Goal: Contribute content: Contribute content

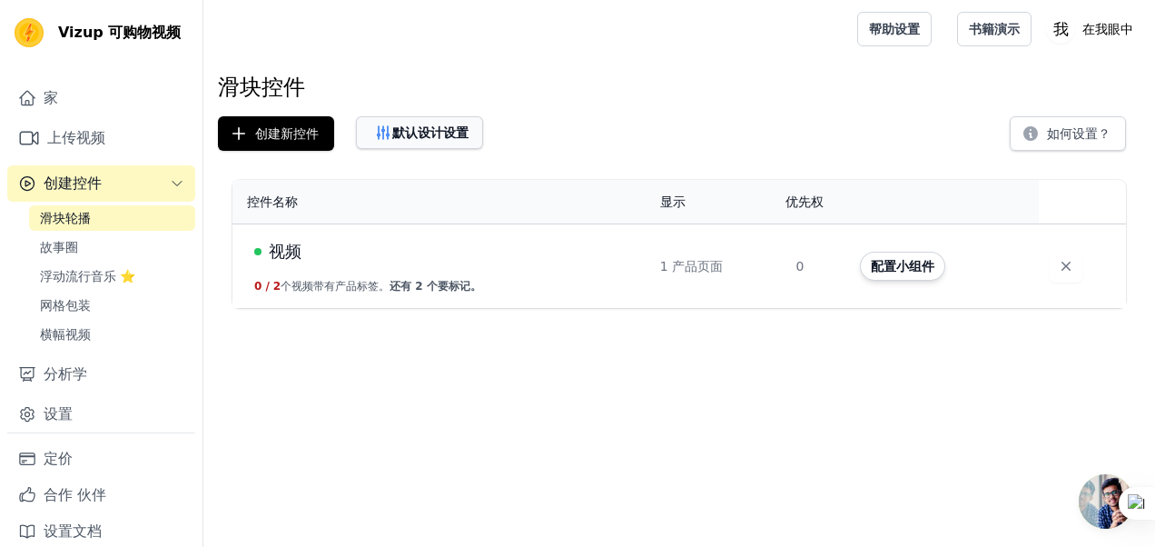
click at [418, 127] on font "默认设计设置" at bounding box center [430, 132] width 76 height 18
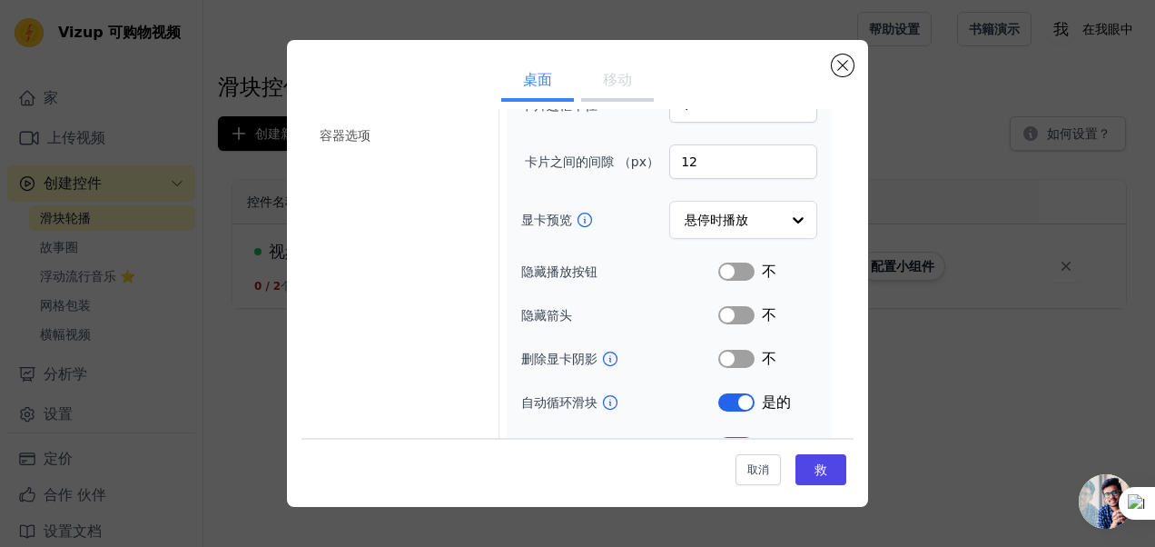
scroll to position [274, 0]
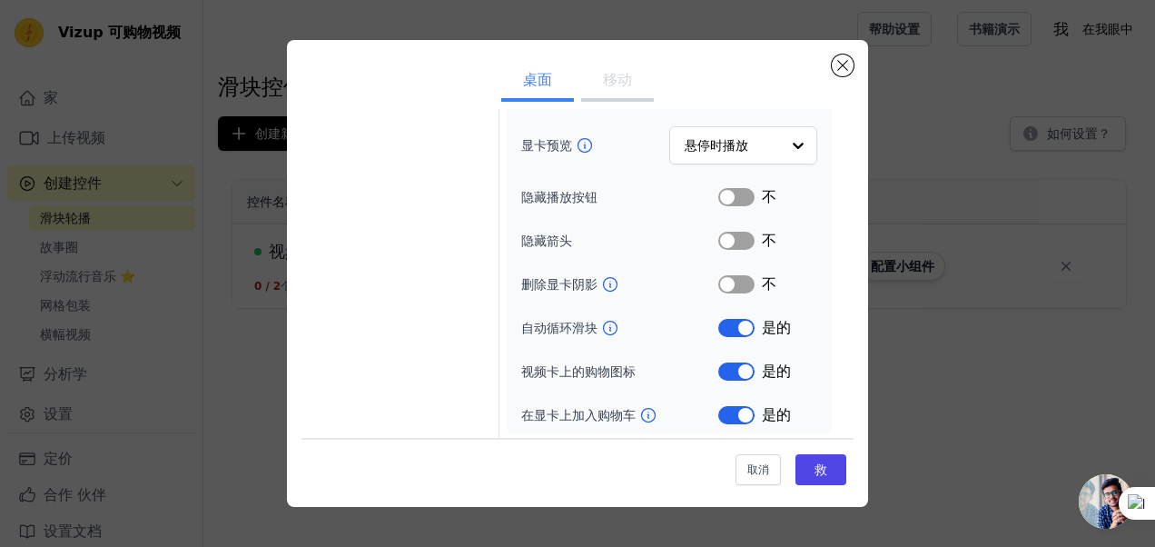
click at [843, 52] on div "设置滑块控件默认值（Set Slider Widget Defaults） 桌面 移动 显卡选项 标记的产品选项 标题选项 容器选项 宽度（以像素为单位） 2…" at bounding box center [577, 273] width 581 height 467
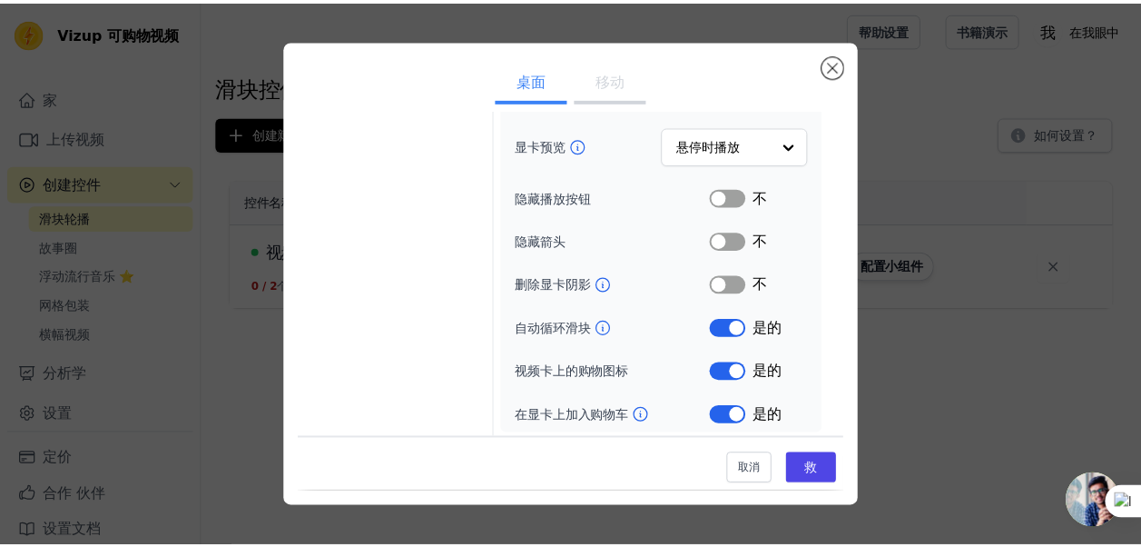
scroll to position [0, 0]
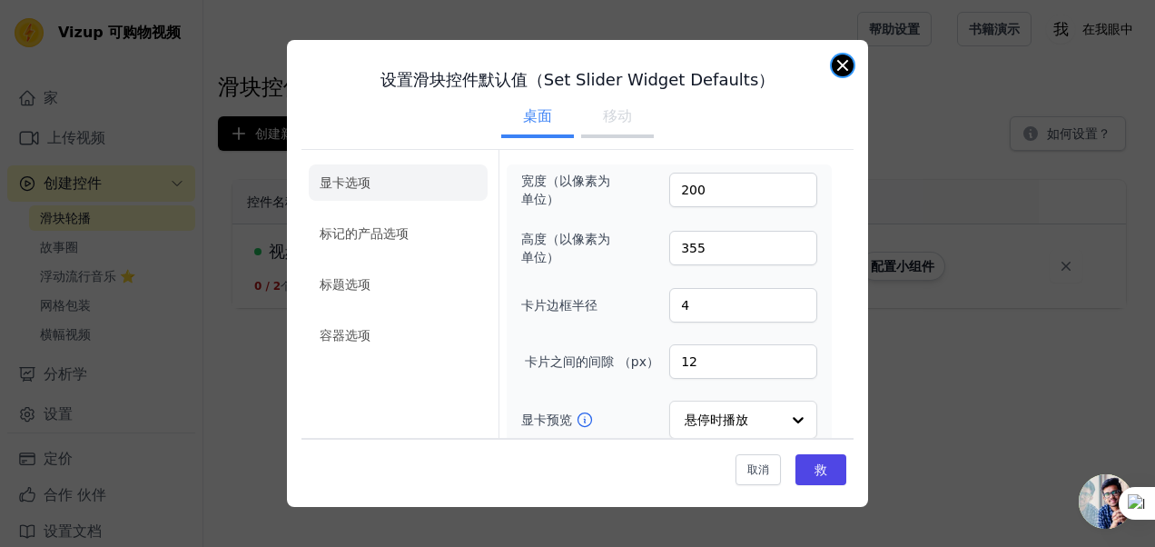
click at [840, 74] on button "关闭模态" at bounding box center [843, 65] width 22 height 22
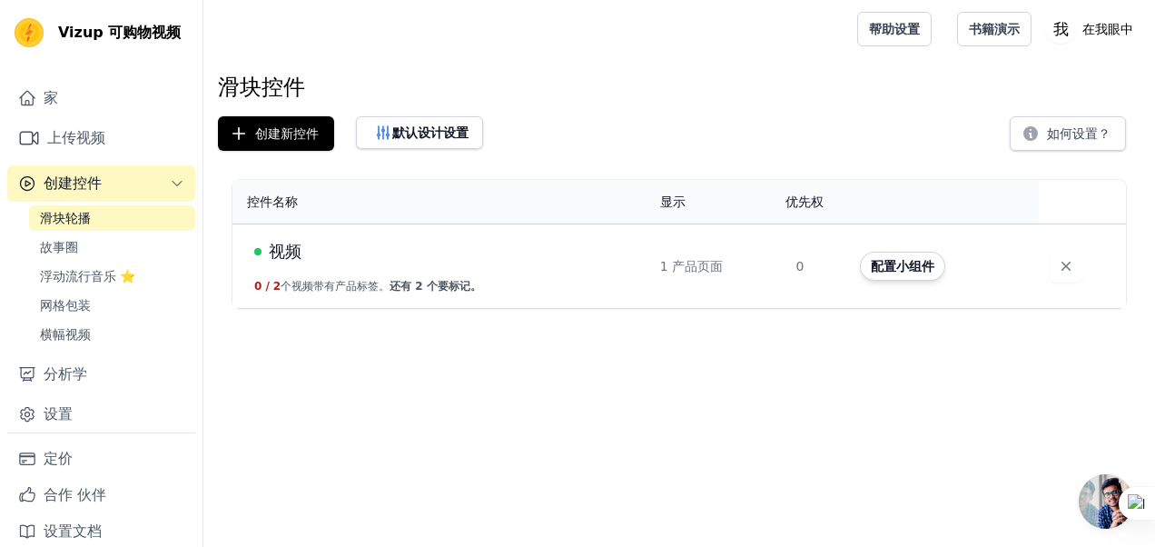
click at [367, 103] on div "滑块控件 创建新控件 默认设计设置 如何设置？ 控件名称 显示 优先权 行动 视频 0 / 2 个视频带有产品标签。 还有 2 个要标记。 1 产品页面 0 …" at bounding box center [678, 194] width 951 height 242
click at [285, 251] on span "视频" at bounding box center [285, 251] width 33 height 25
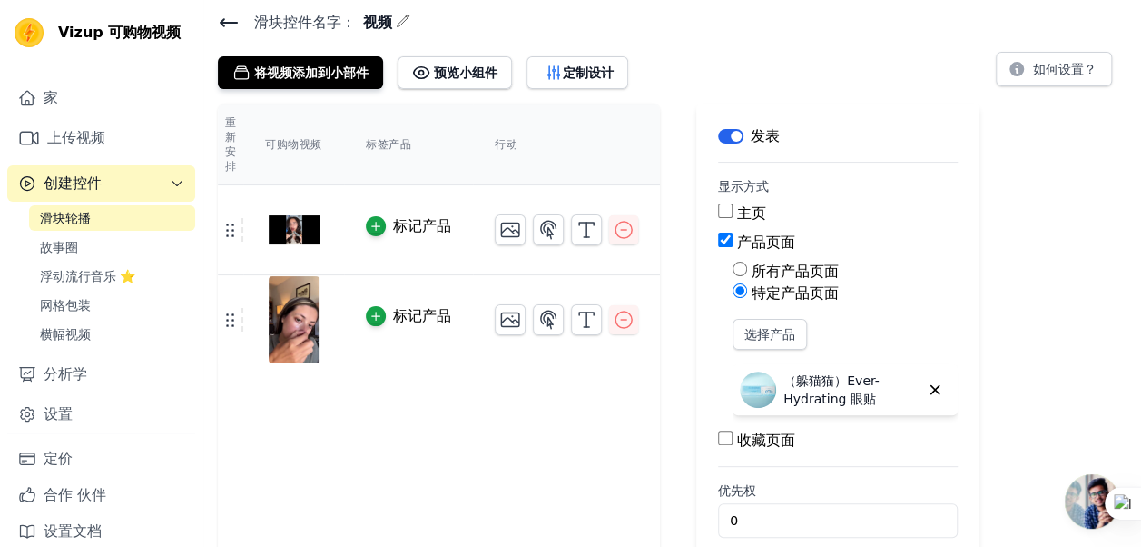
scroll to position [87, 0]
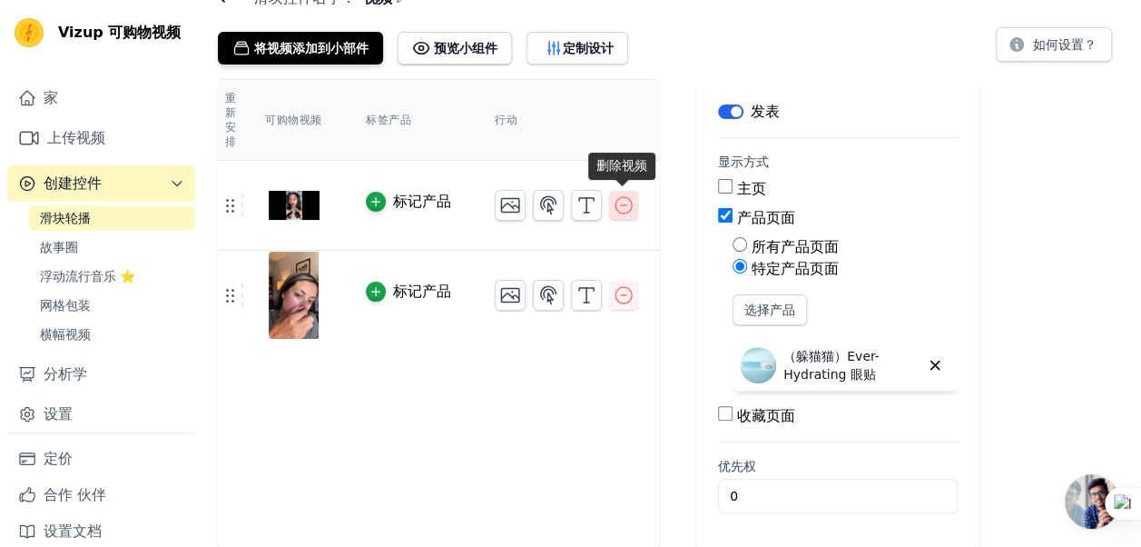
click at [620, 208] on icon "button" at bounding box center [624, 205] width 22 height 22
click at [614, 299] on icon "button" at bounding box center [624, 295] width 22 height 22
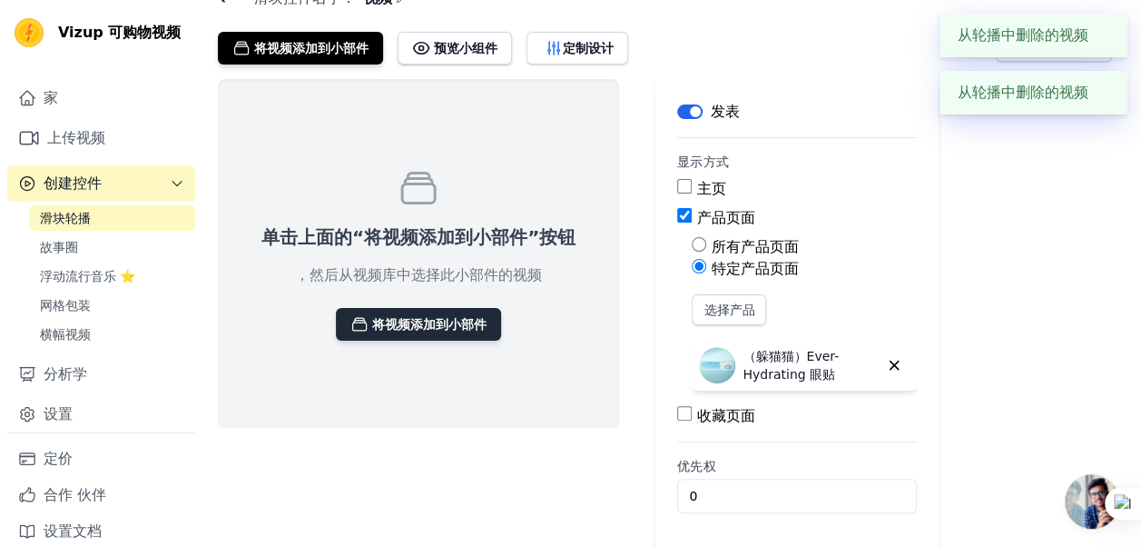
click at [430, 330] on font "将视频添加到小部件" at bounding box center [429, 324] width 114 height 18
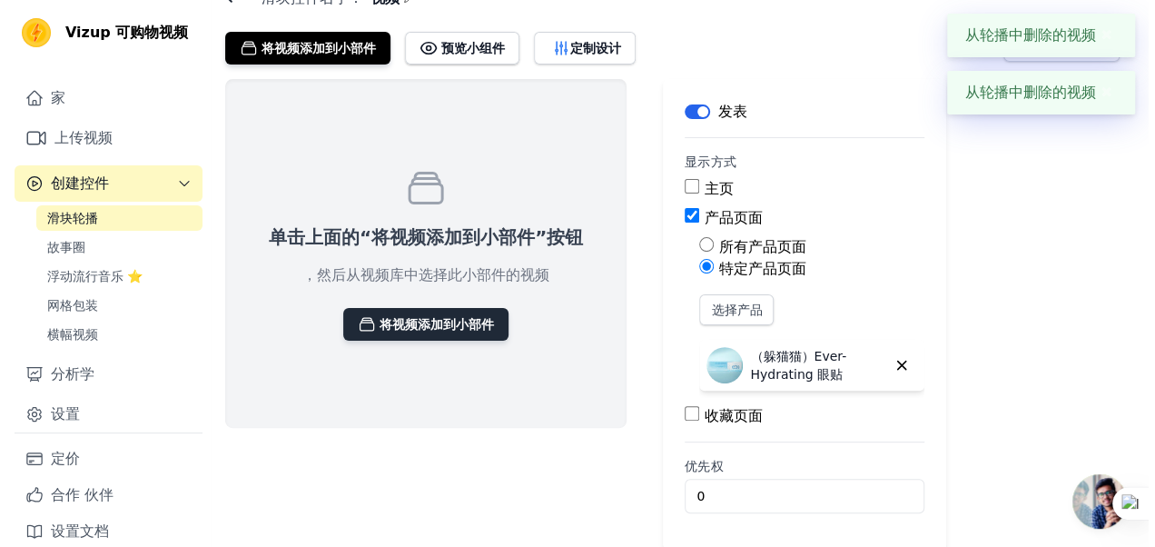
scroll to position [0, 0]
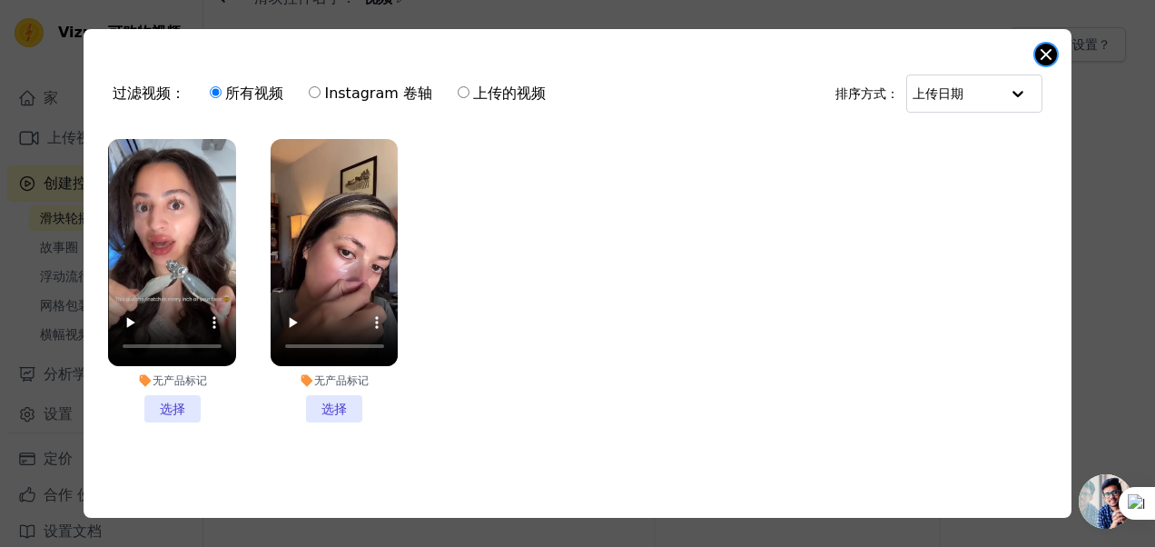
click at [1040, 55] on button "关闭模态" at bounding box center [1046, 55] width 22 height 22
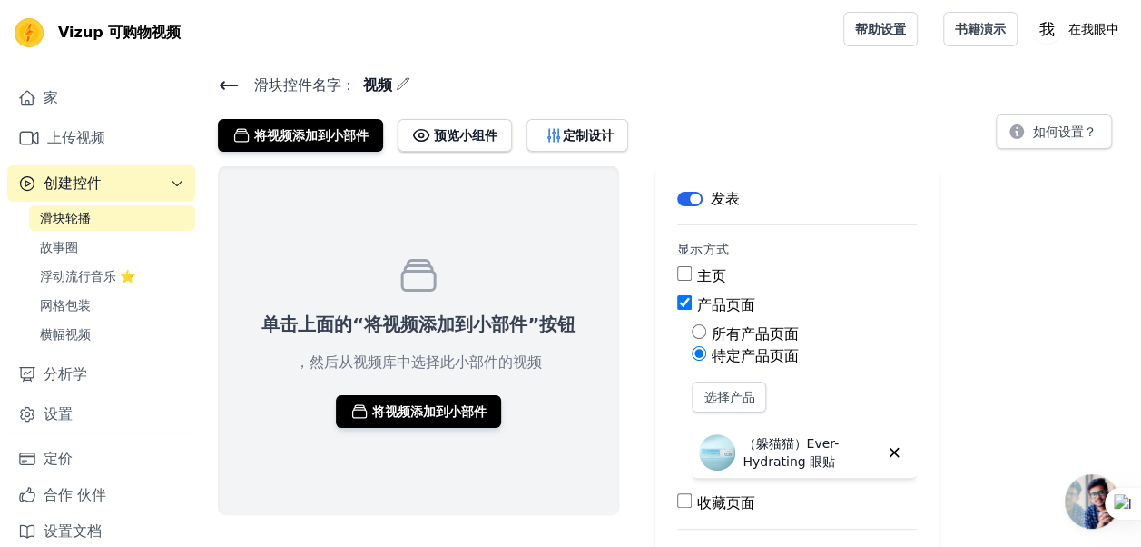
click at [236, 82] on icon at bounding box center [229, 85] width 22 height 22
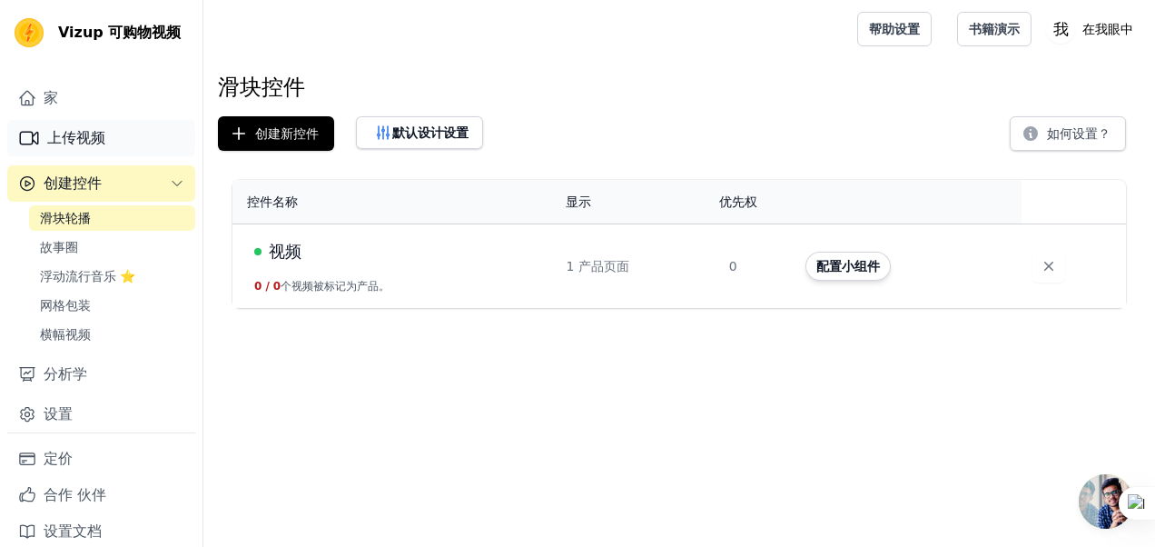
click at [88, 149] on font "上传视频" at bounding box center [76, 138] width 58 height 22
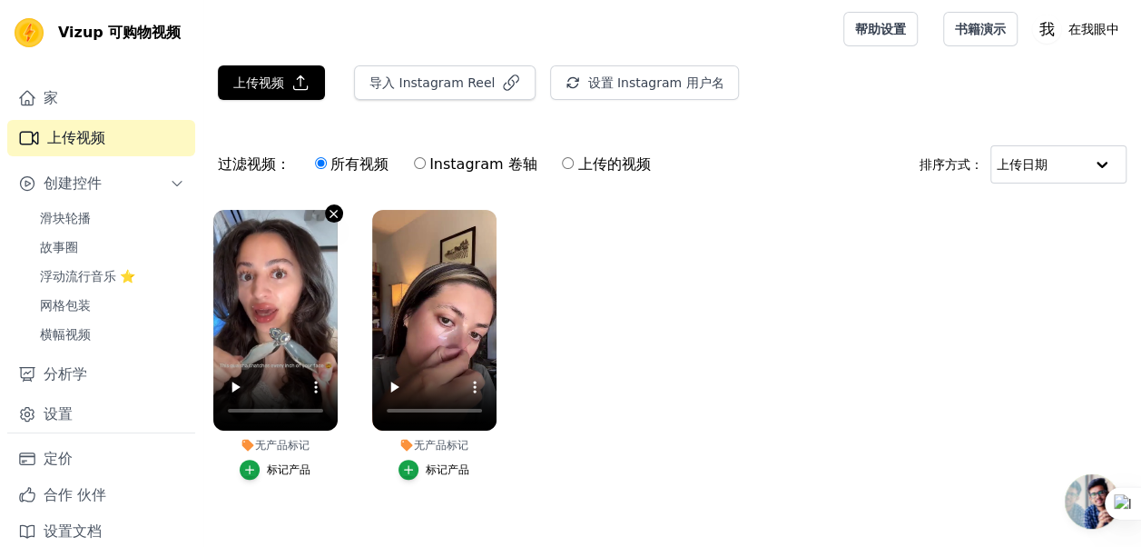
click at [334, 209] on icon "button" at bounding box center [334, 214] width 14 height 14
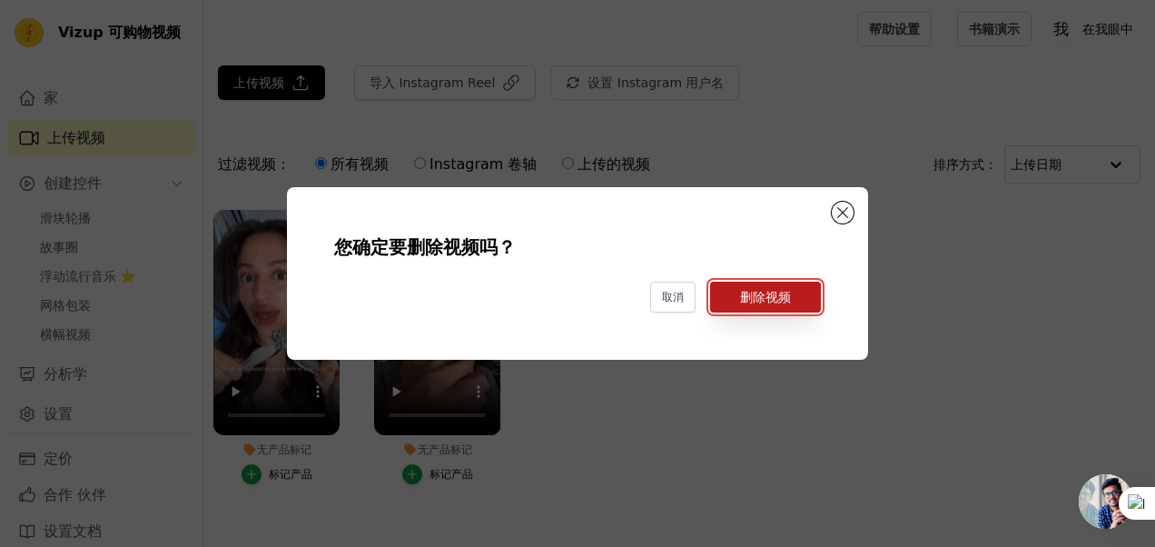
click at [756, 304] on button "删除视频" at bounding box center [765, 296] width 111 height 31
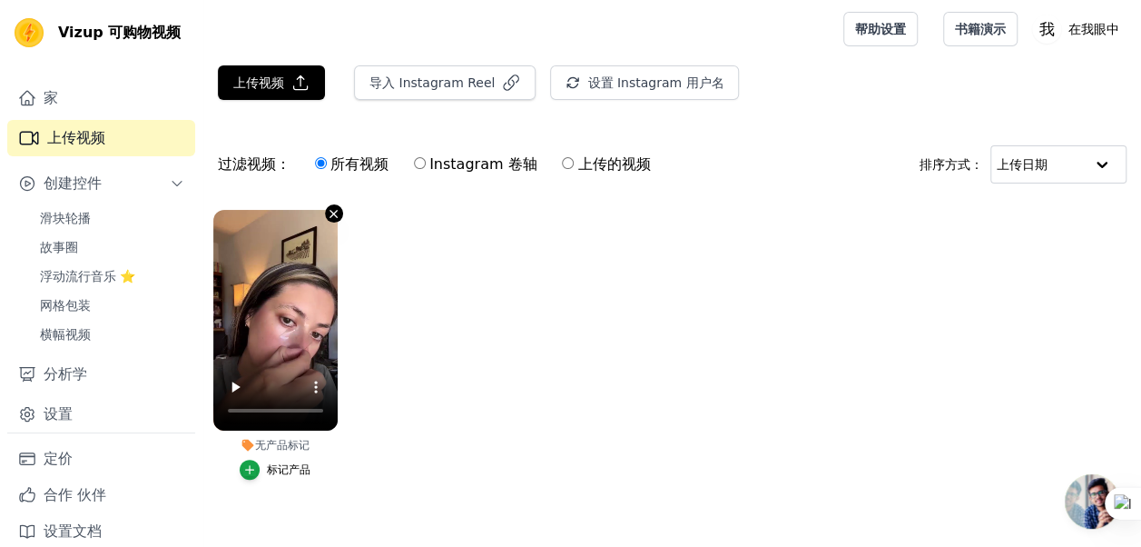
click at [336, 217] on icon "button" at bounding box center [334, 214] width 14 height 14
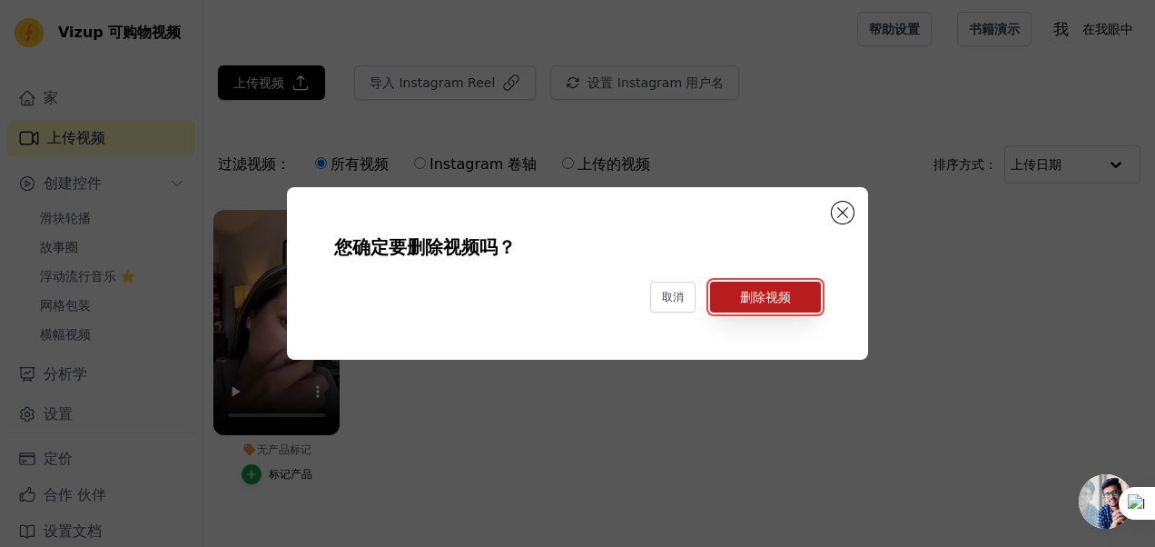
click at [772, 305] on button "删除视频" at bounding box center [765, 296] width 111 height 31
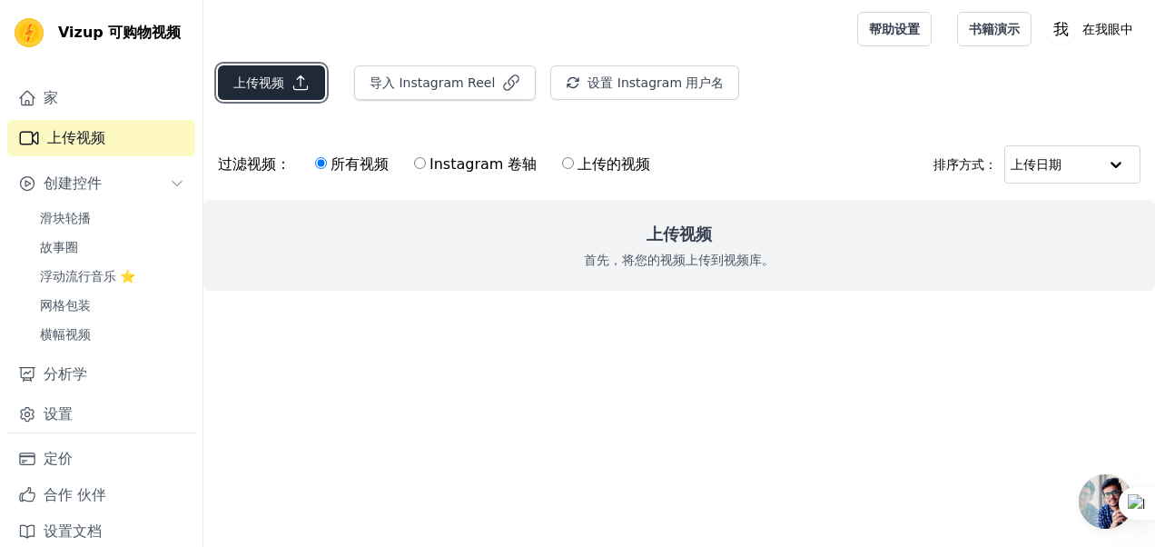
click at [264, 89] on font "上传视频" at bounding box center [258, 83] width 51 height 18
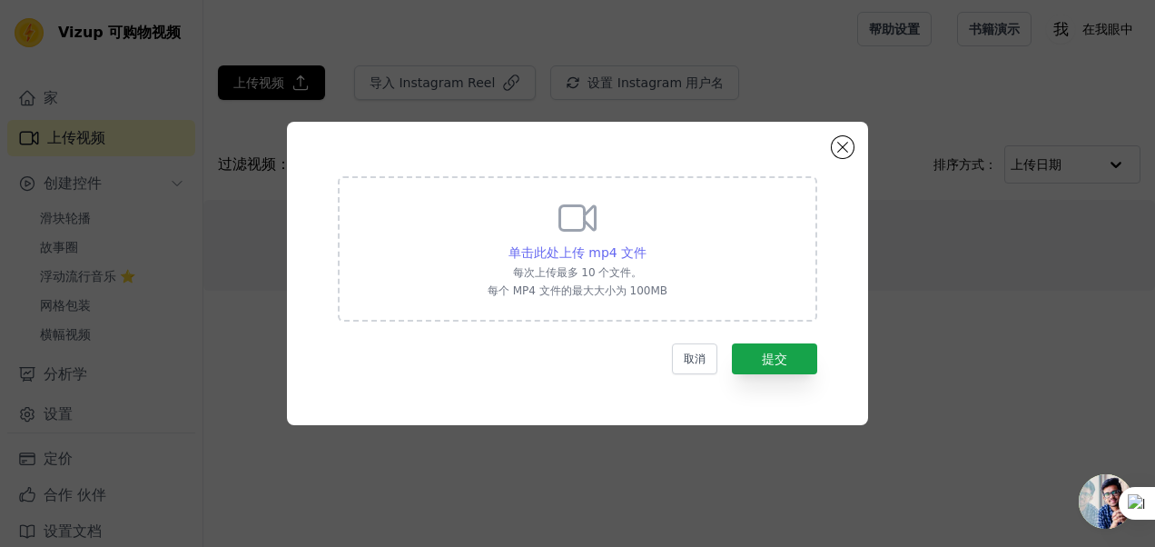
click at [576, 258] on span "单击此处上传 mp4 文件" at bounding box center [577, 252] width 138 height 15
click at [645, 243] on input "单击此处上传 mp4 文件 每次上传最多 10 个文件。 每个 MP4 文件的最大大小为 100MB" at bounding box center [645, 242] width 1 height 1
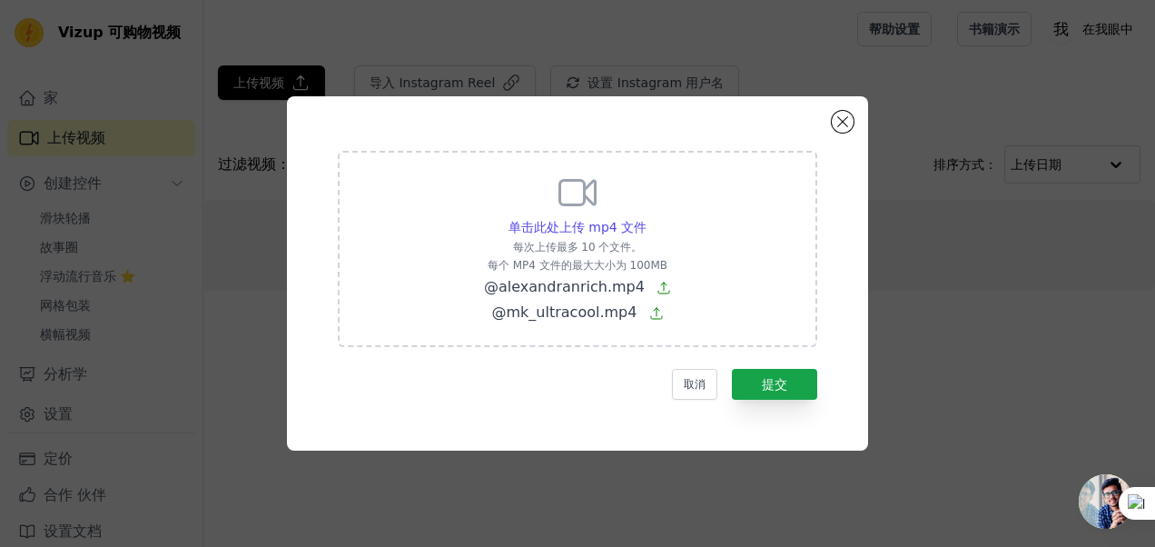
click at [603, 236] on div "单击此处上传 mp4 文件" at bounding box center [577, 227] width 138 height 18
click at [645, 218] on input "单击此处上传 mp4 文件 每次上传最多 10 个文件。 每个 MP4 文件的最大大小为 100MB @alexandranrich.mp4 @mk_ultr…" at bounding box center [645, 217] width 1 height 1
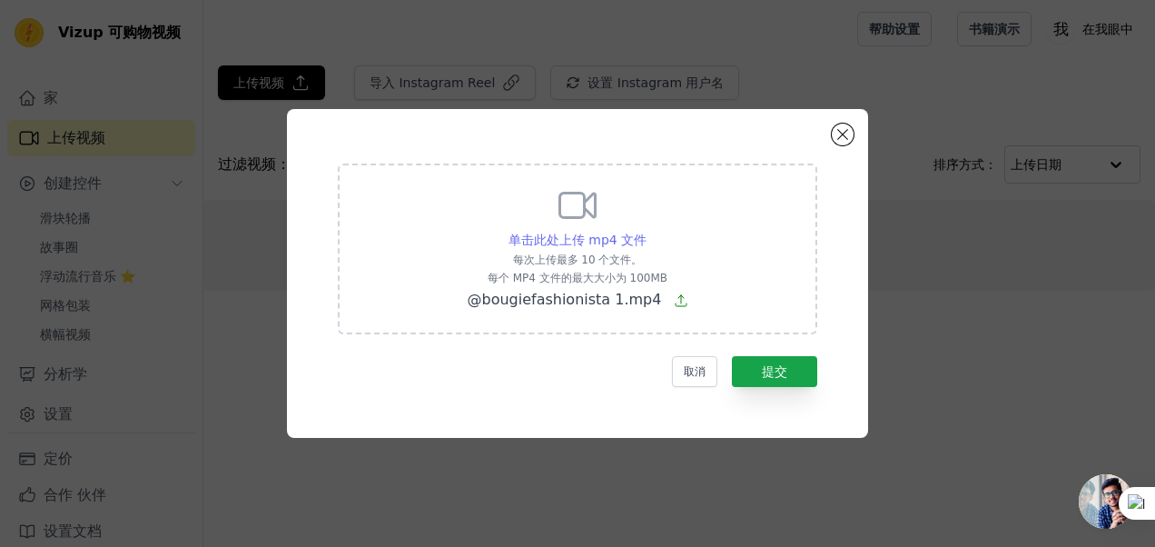
click at [556, 239] on span "单击此处上传 mp4 文件" at bounding box center [577, 239] width 138 height 15
click at [645, 231] on input "单击此处上传 mp4 文件 每次上传最多 10 个文件。 每个 MP4 文件的最大大小为 100MB @bougiefashionista 1.mp4" at bounding box center [645, 230] width 1 height 1
type input "C:\fakepath\@cottoncandyclouds77 1.mp4"
click at [839, 144] on button "关闭模态" at bounding box center [843, 134] width 22 height 22
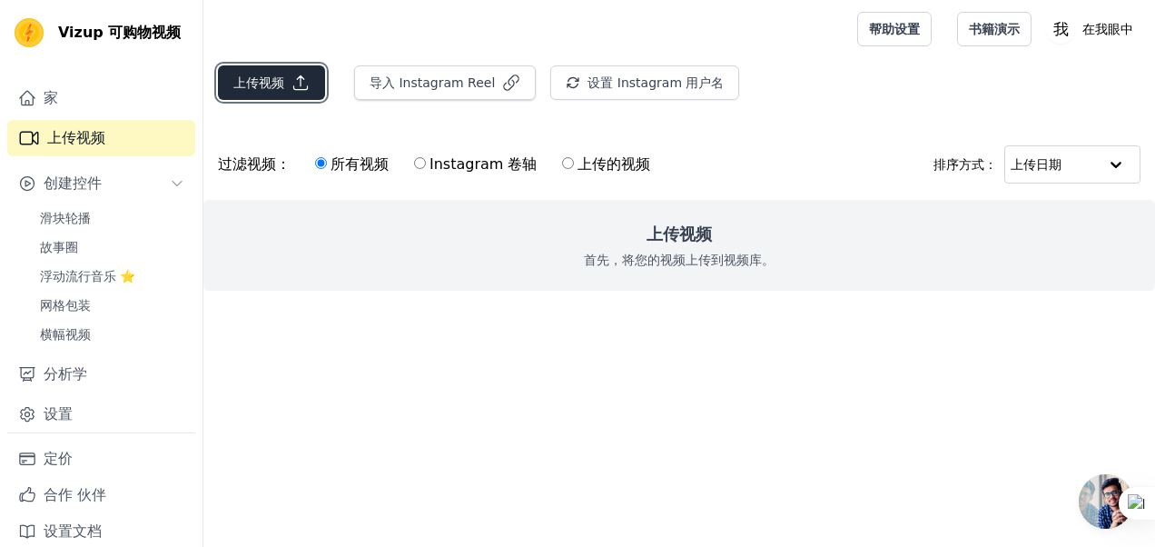
click at [281, 73] on button "上传视频" at bounding box center [271, 82] width 107 height 34
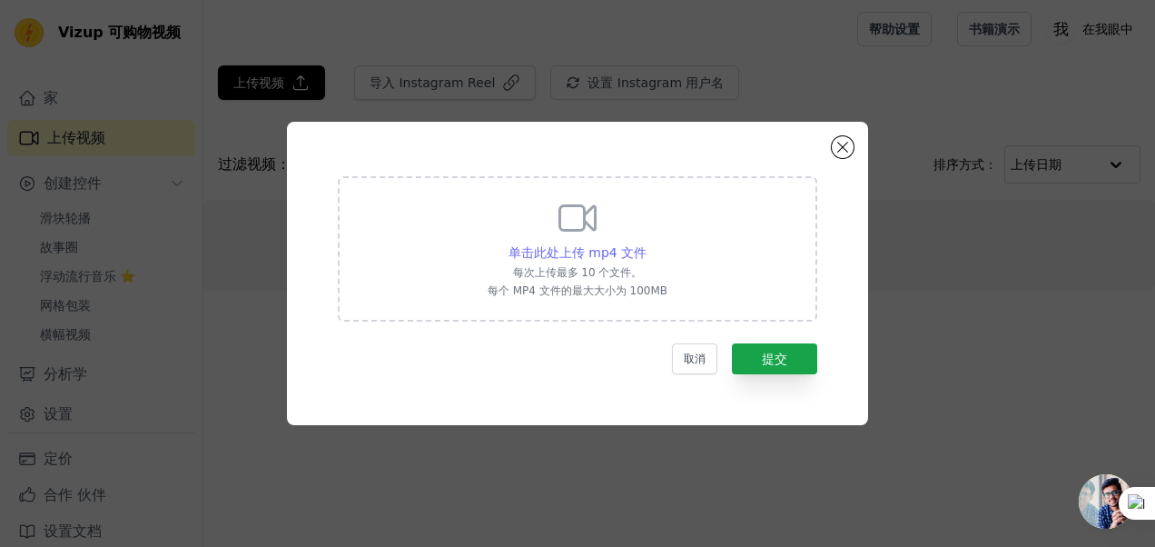
click at [569, 259] on span "单击此处上传 mp4 文件" at bounding box center [577, 252] width 138 height 15
click at [645, 243] on input "单击此处上传 mp4 文件 每次上传最多 10 个文件。 每个 MP4 文件的最大大小为 100MB" at bounding box center [645, 242] width 1 height 1
type input "C:\fakepath\@alexandranrich.mp4"
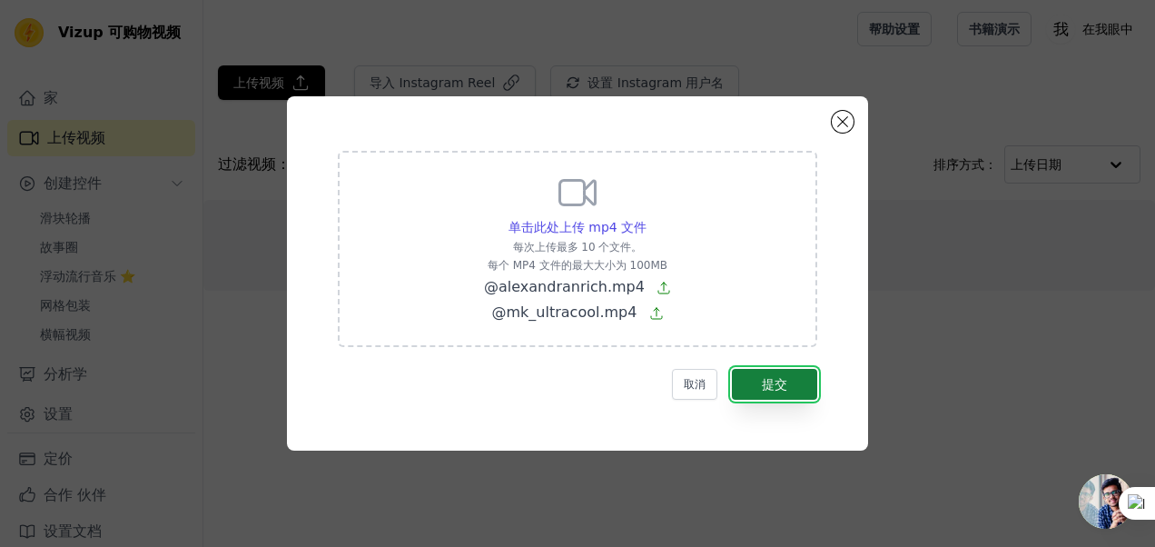
click at [785, 374] on button "提交" at bounding box center [774, 384] width 85 height 31
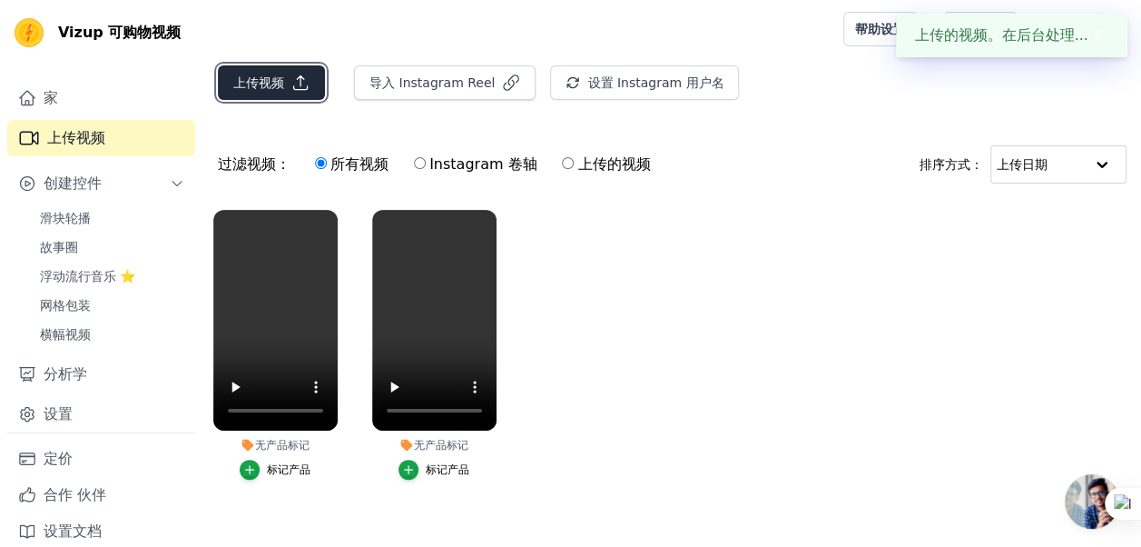
click at [238, 85] on font "上传视频" at bounding box center [258, 83] width 51 height 18
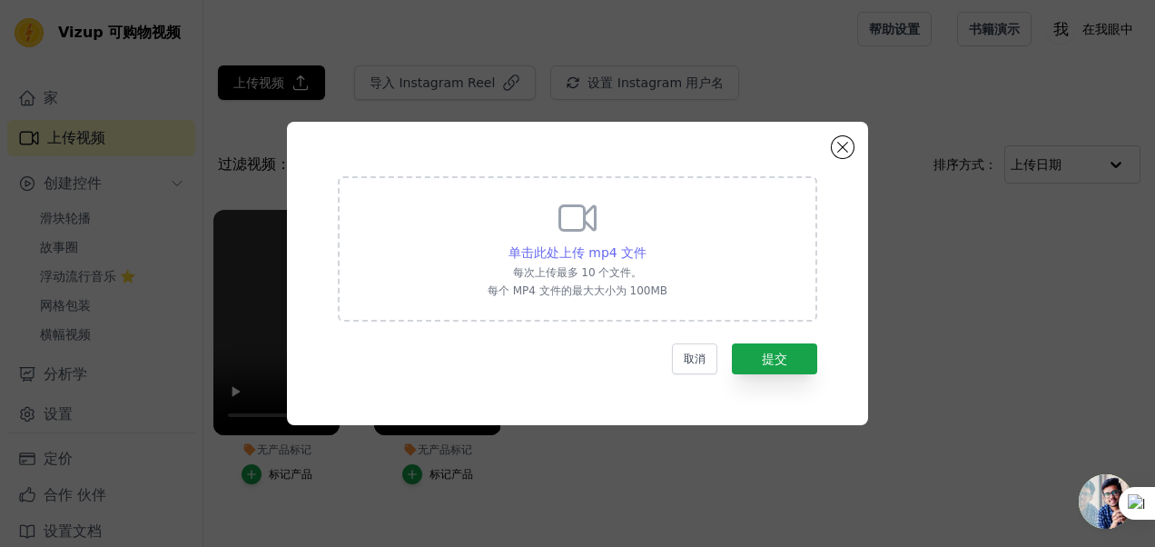
click at [548, 252] on span "单击此处上传 mp4 文件" at bounding box center [577, 252] width 138 height 15
click at [645, 243] on input "单击此处上传 mp4 文件 每次上传最多 10 个文件。 每个 MP4 文件的最大大小为 100MB" at bounding box center [645, 242] width 1 height 1
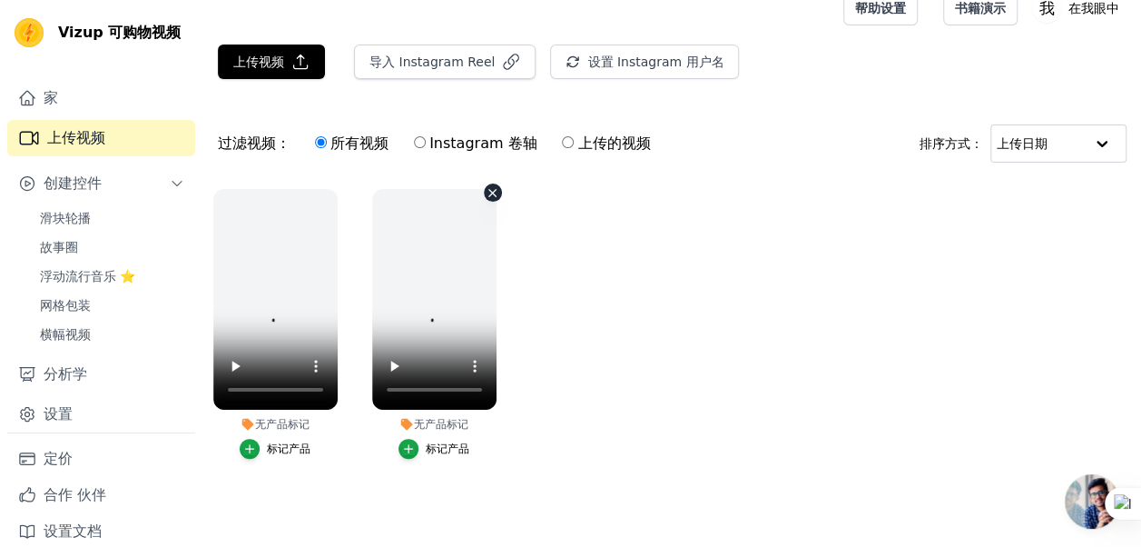
scroll to position [31, 0]
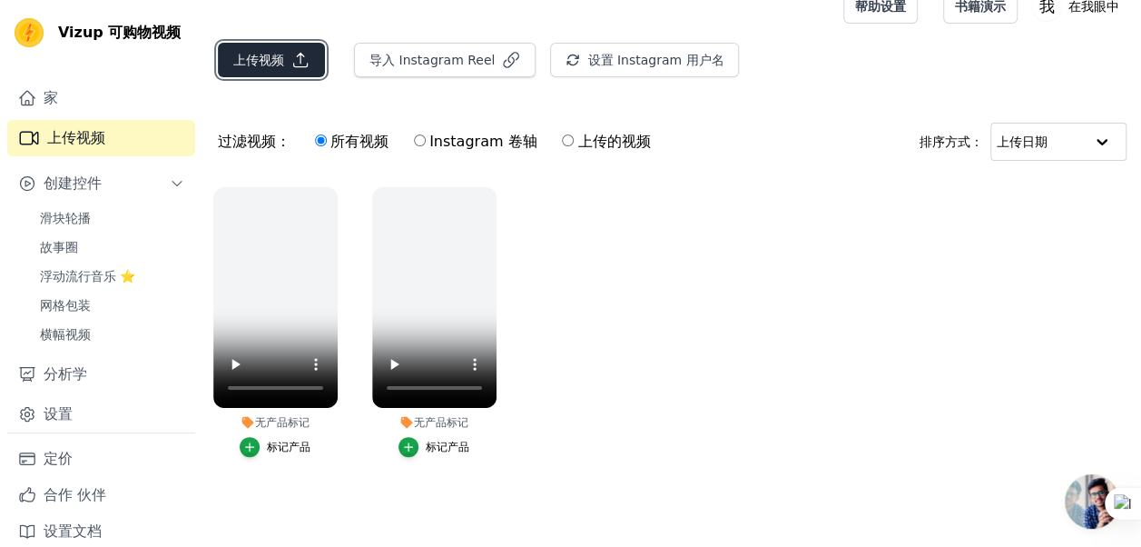
click at [239, 51] on font "上传视频" at bounding box center [258, 60] width 51 height 18
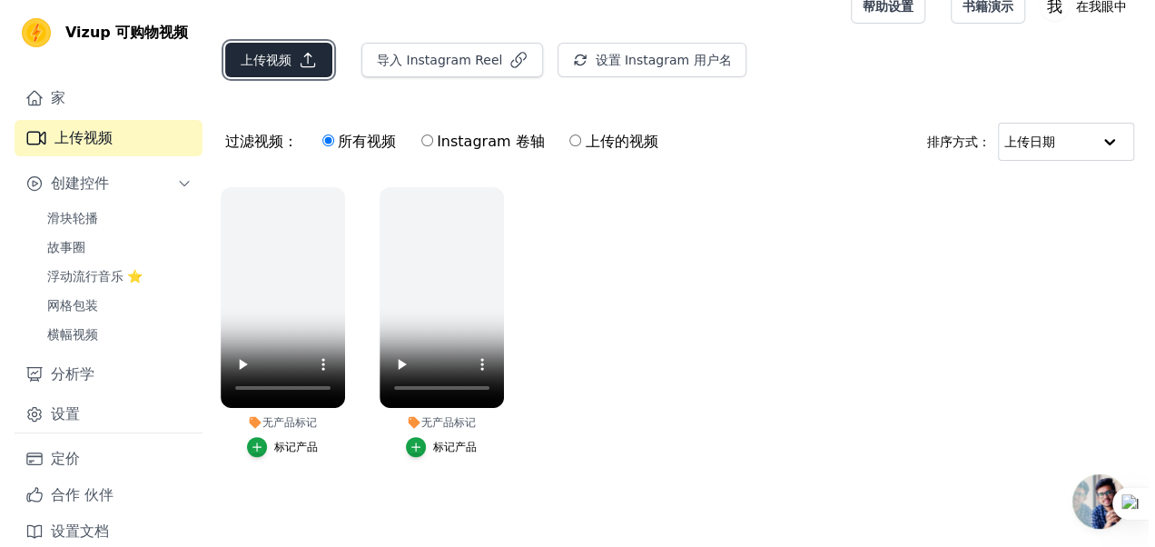
scroll to position [0, 0]
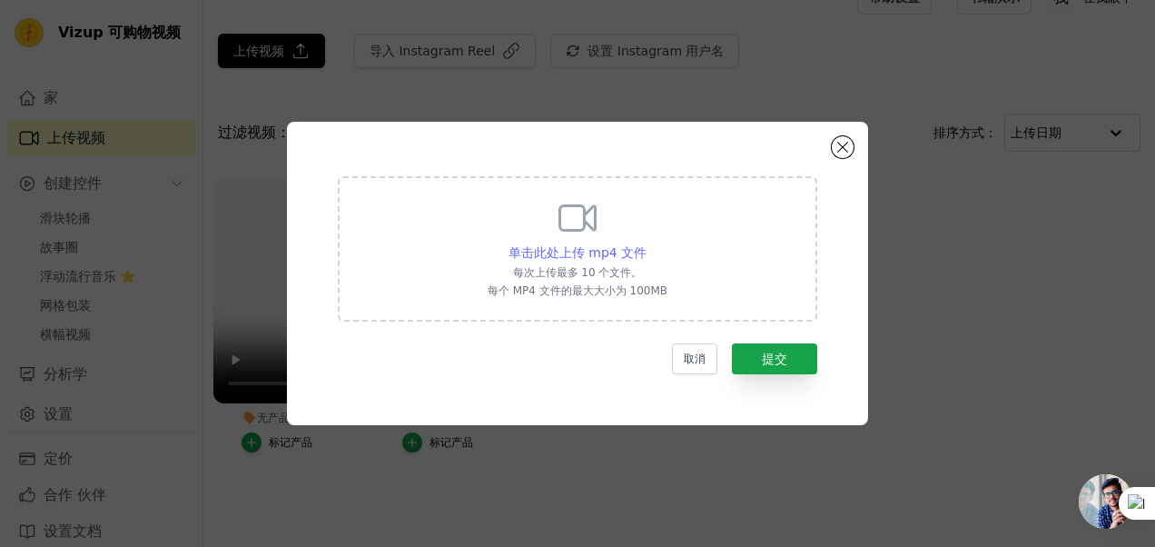
click at [557, 248] on span "单击此处上传 mp4 文件" at bounding box center [577, 252] width 138 height 15
click at [645, 243] on input "单击此处上传 mp4 文件 每次上传最多 10 个文件。 每个 MP4 文件的最大大小为 100MB" at bounding box center [645, 242] width 1 height 1
type input "C:\fakepath\@bougiefashionista 1.mp4"
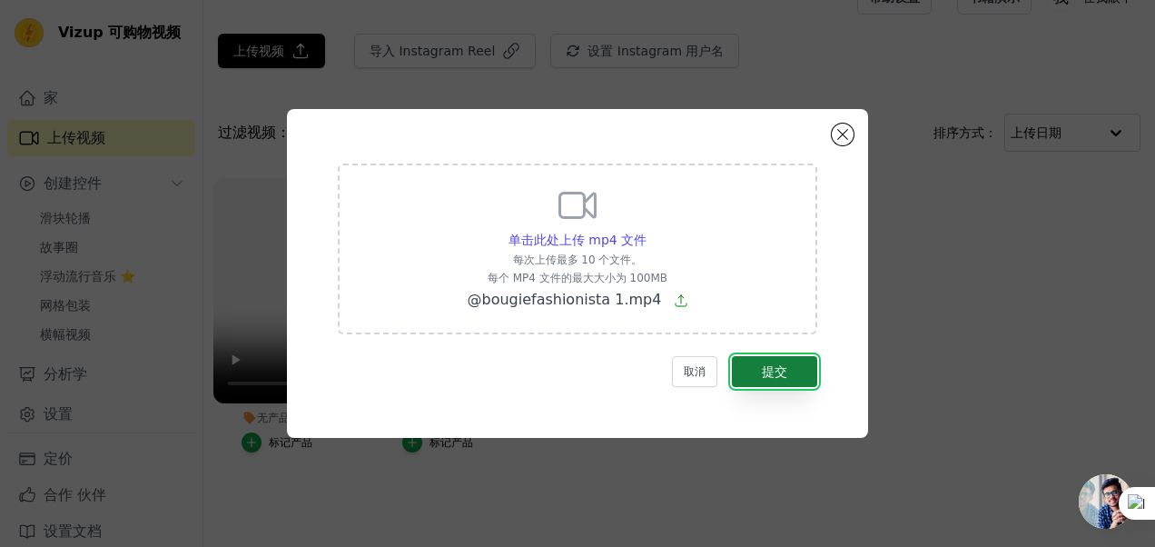
click at [799, 375] on button "提交" at bounding box center [774, 371] width 85 height 31
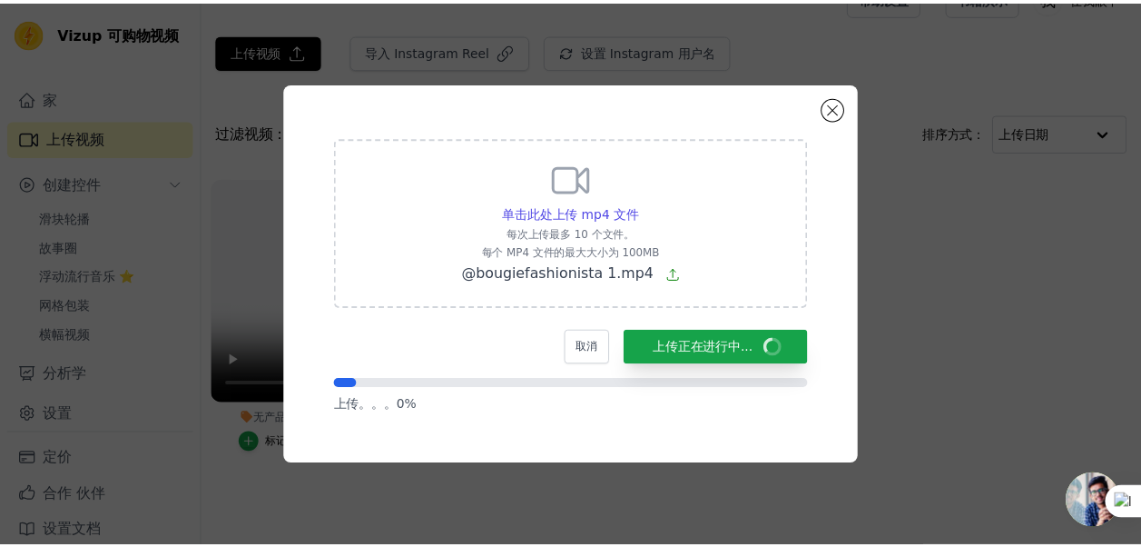
scroll to position [31, 0]
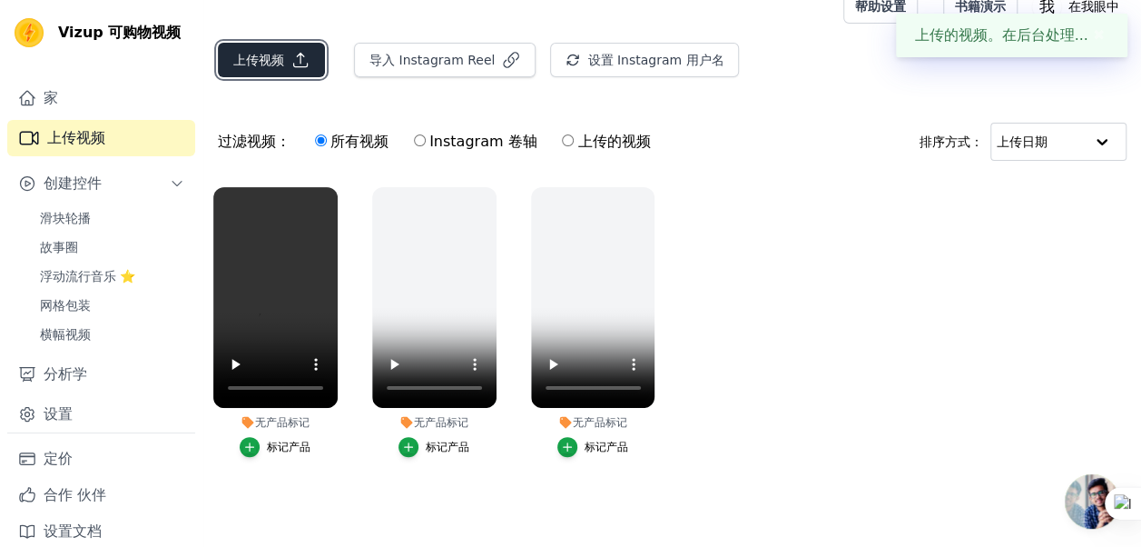
click at [271, 53] on font "上传视频" at bounding box center [258, 60] width 51 height 18
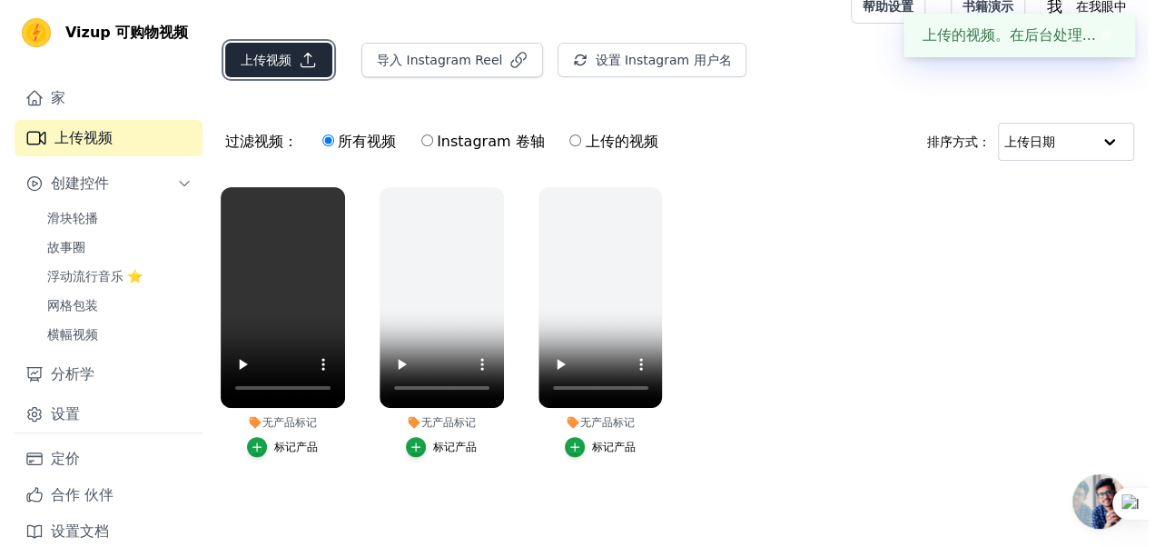
scroll to position [0, 0]
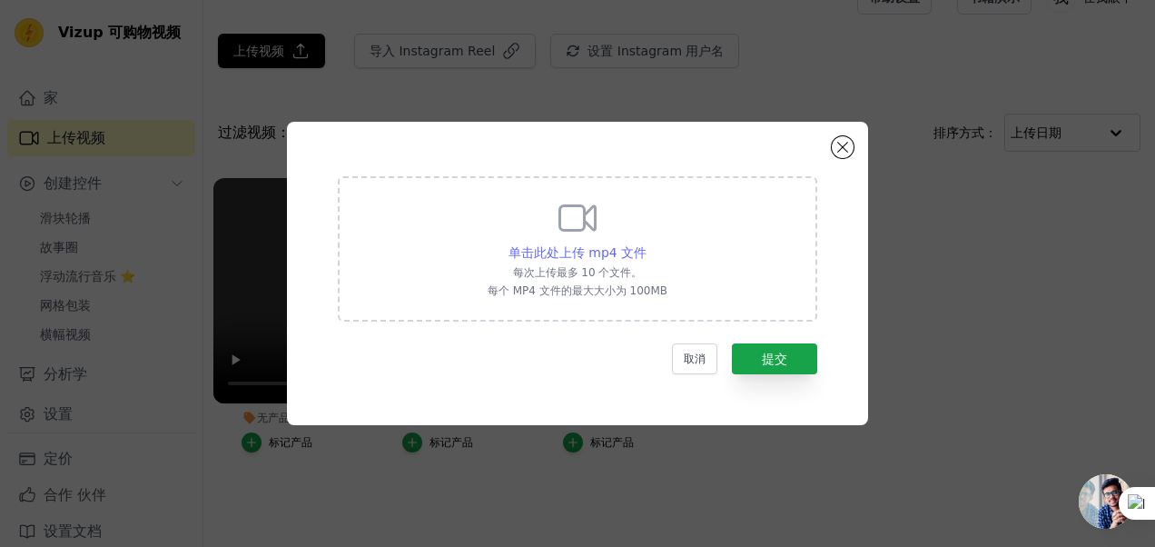
click at [529, 246] on span "单击此处上传 mp4 文件" at bounding box center [577, 252] width 138 height 15
click at [645, 243] on input "单击此处上传 mp4 文件 每次上传最多 10 个文件。 每个 MP4 文件的最大大小为 100MB" at bounding box center [645, 242] width 1 height 1
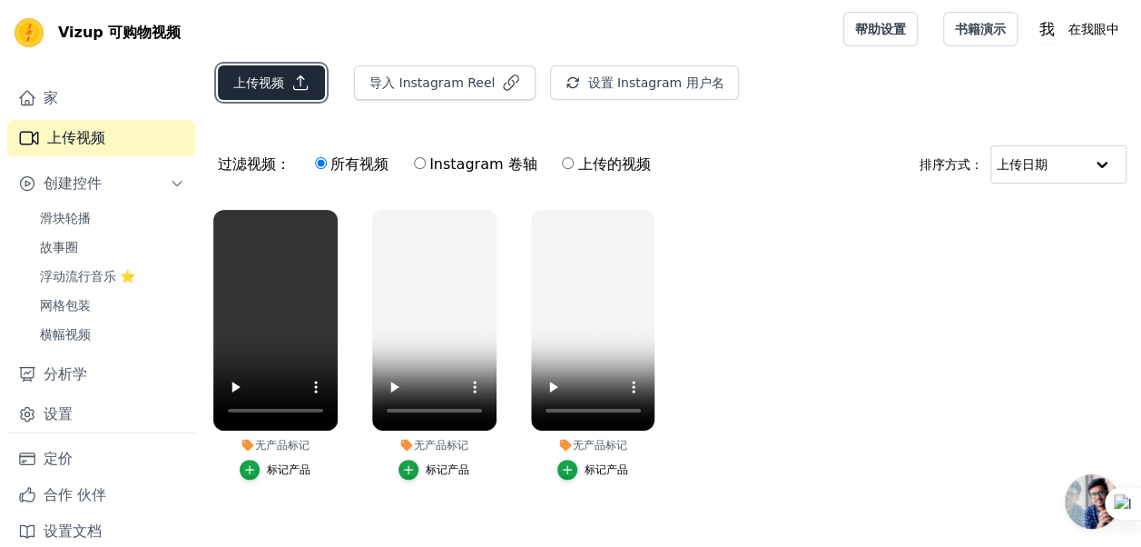
click at [263, 93] on button "上传视频" at bounding box center [271, 82] width 107 height 34
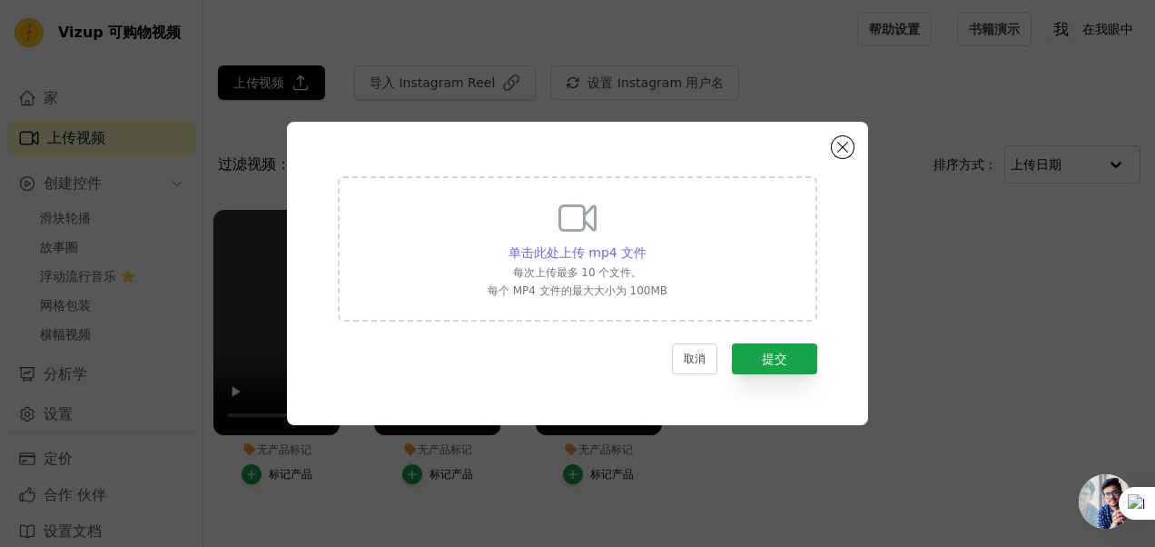
click at [562, 261] on div "单击此处上传 mp4 文件" at bounding box center [577, 252] width 138 height 18
click at [645, 243] on input "单击此处上传 mp4 文件 每次上传最多 10 个文件。 每个 MP4 文件的最大大小为 100MB" at bounding box center [645, 242] width 1 height 1
type input "C:\fakepath\@cottoncandyclouds77 1.mp4"
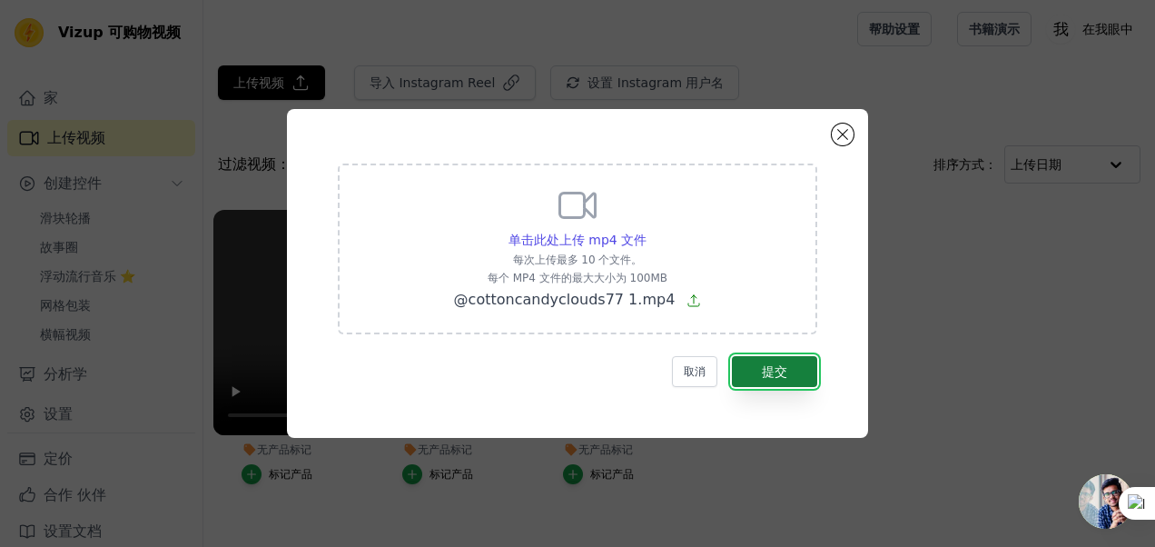
click at [769, 385] on button "提交" at bounding box center [774, 371] width 85 height 31
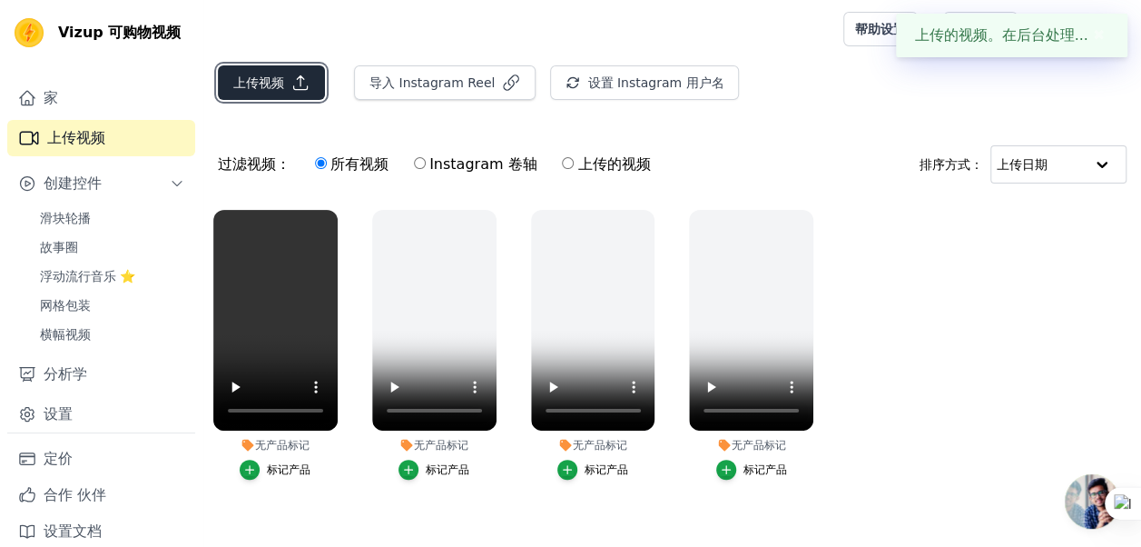
click at [291, 93] on button "上传视频" at bounding box center [271, 82] width 107 height 34
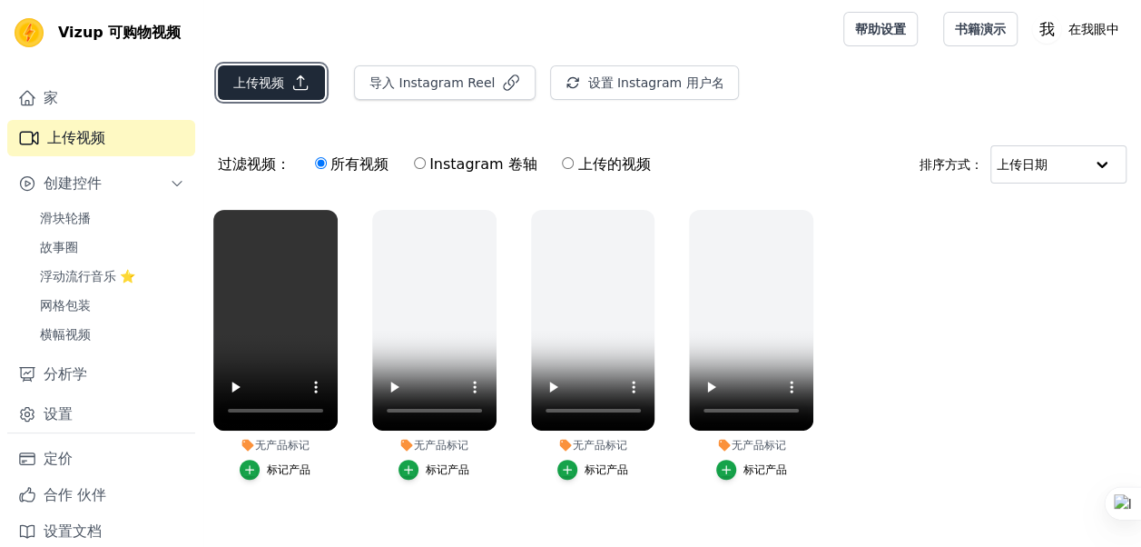
click at [251, 87] on font "上传视频" at bounding box center [258, 83] width 51 height 18
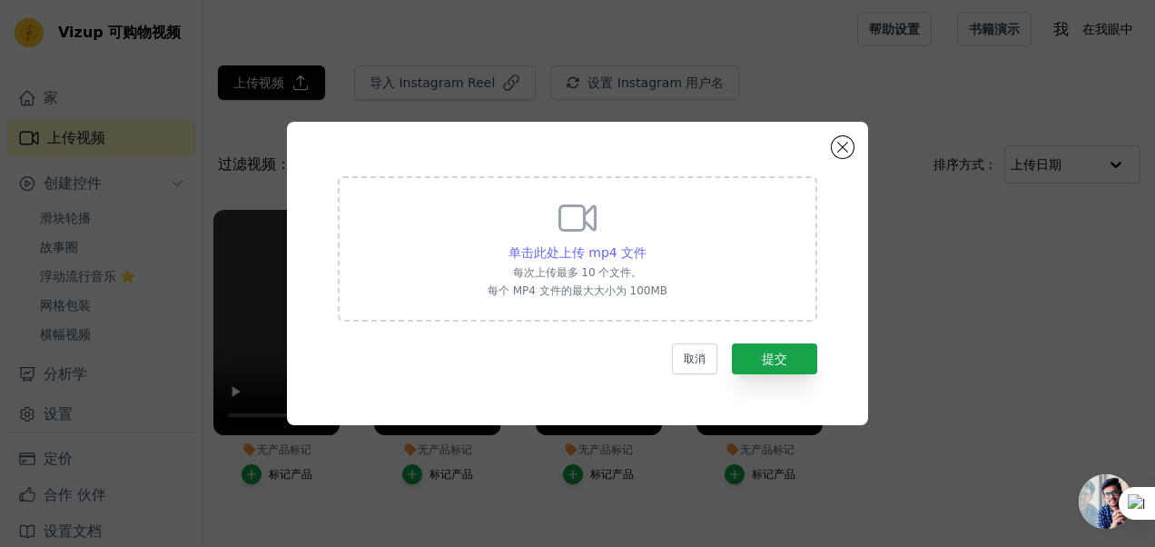
click at [563, 255] on span "单击此处上传 mp4 文件" at bounding box center [577, 252] width 138 height 15
click at [645, 243] on input "单击此处上传 mp4 文件 每次上传最多 10 个文件。 每个 MP4 文件的最大大小为 100MB" at bounding box center [645, 242] width 1 height 1
type input "C:\fakepath\@ghostgirlcosplay2 1.mp4"
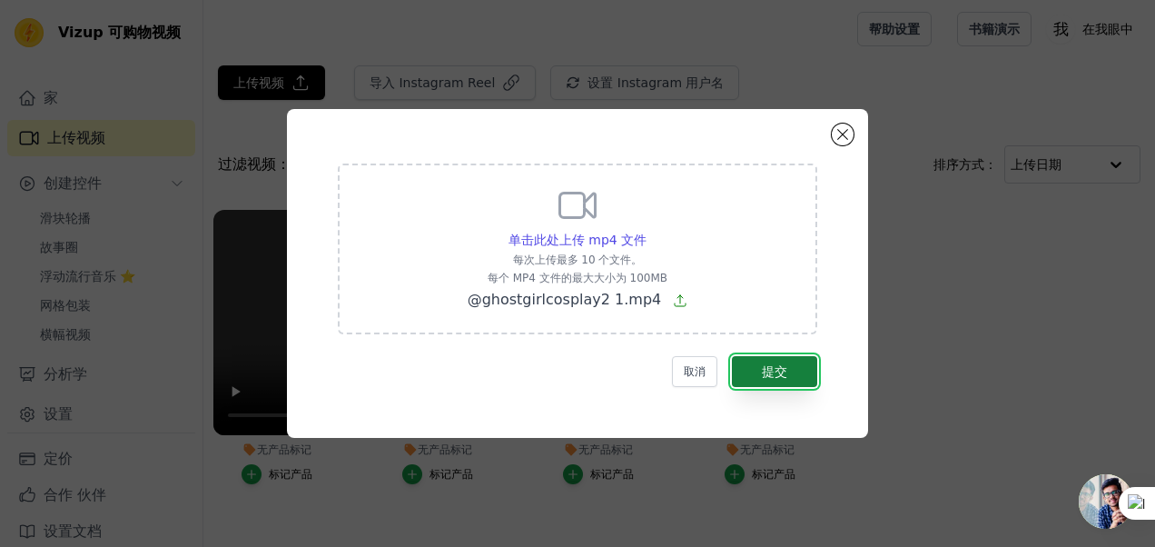
click at [775, 385] on button "提交" at bounding box center [774, 371] width 85 height 31
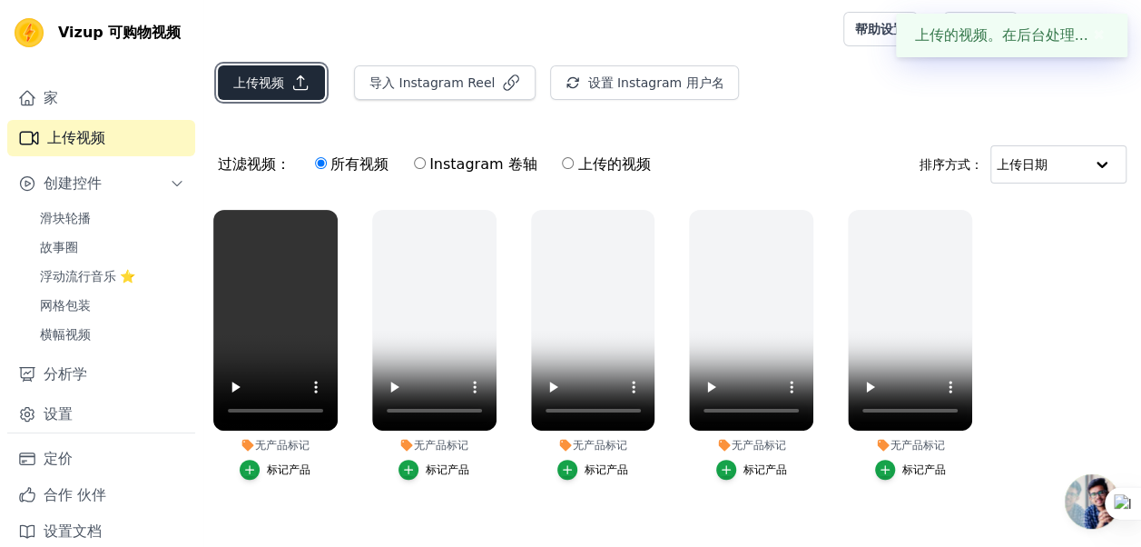
click at [261, 87] on font "上传视频" at bounding box center [258, 83] width 51 height 18
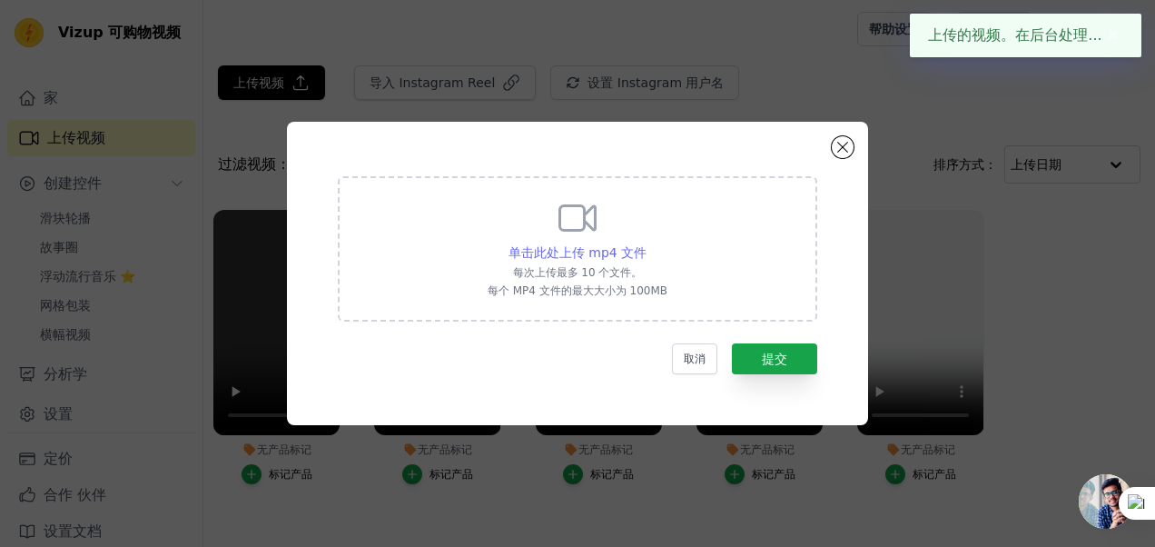
click at [549, 251] on span "单击此处上传 mp4 文件" at bounding box center [577, 252] width 138 height 15
click at [645, 243] on input "单击此处上传 mp4 文件 每次上传最多 10 个文件。 每个 MP4 文件的最大大小为 100MB" at bounding box center [645, 242] width 1 height 1
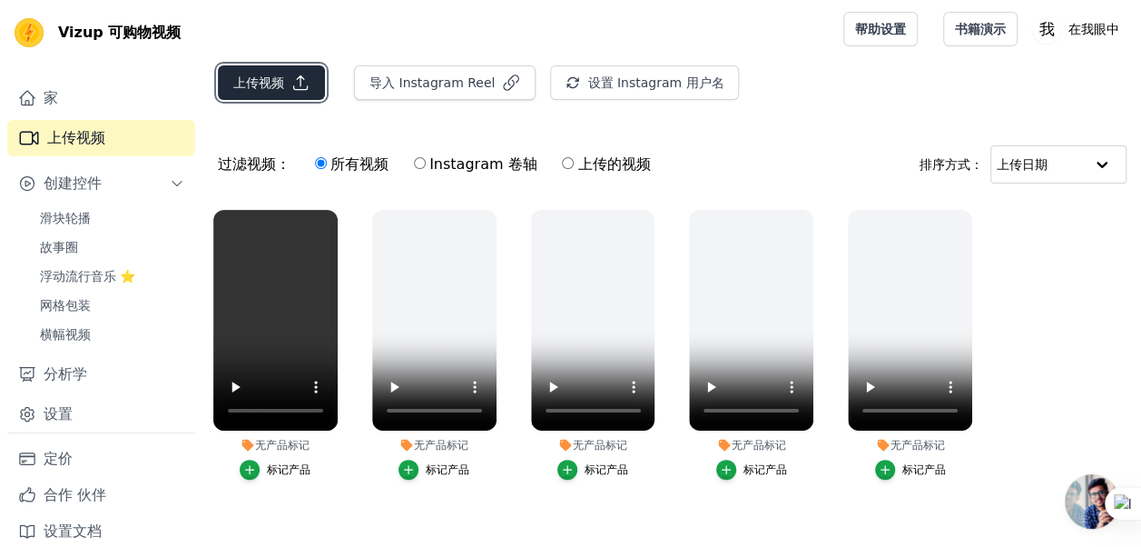
click at [276, 71] on button "上传视频" at bounding box center [271, 82] width 107 height 34
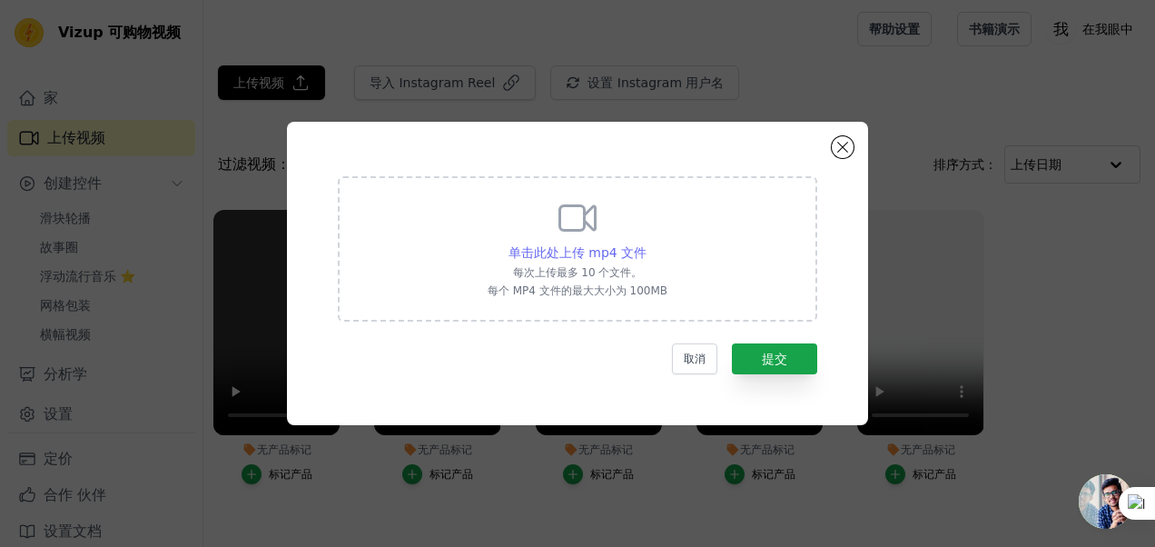
click at [555, 254] on span "单击此处上传 mp4 文件" at bounding box center [577, 252] width 138 height 15
click at [645, 243] on input "单击此处上传 mp4 文件 每次上传最多 10 个文件。 每个 MP4 文件的最大大小为 100MB" at bounding box center [645, 242] width 1 height 1
type input "C:\fakepath\@mackkosborne 0603 1.mp4"
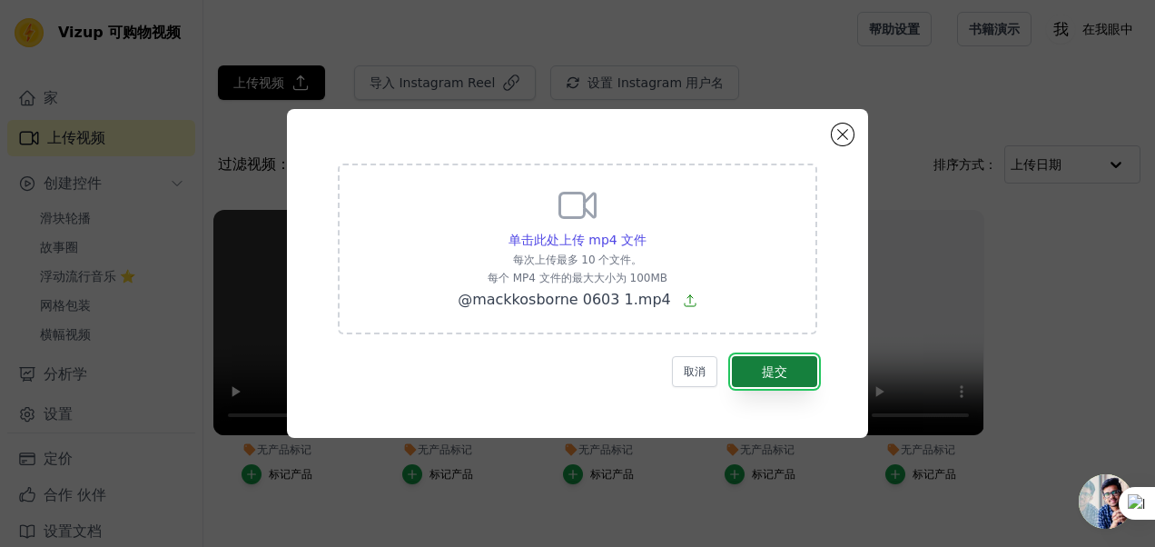
click at [773, 369] on font "提交" at bounding box center [774, 371] width 25 height 15
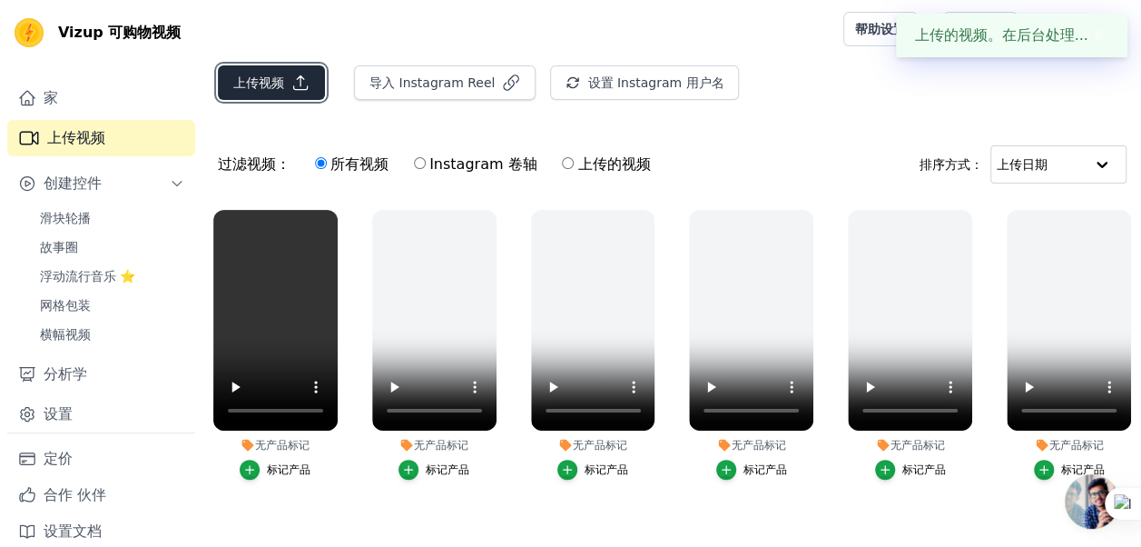
click at [252, 94] on button "上传视频" at bounding box center [271, 82] width 107 height 34
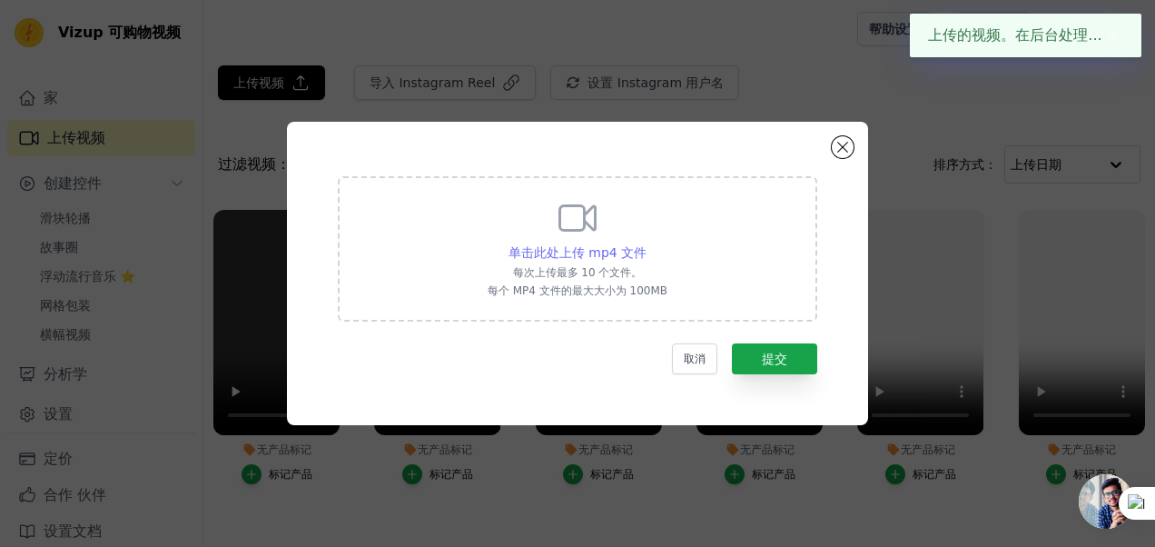
click at [587, 252] on span "单击此处上传 mp4 文件" at bounding box center [577, 252] width 138 height 15
click at [645, 243] on input "单击此处上传 mp4 文件 每次上传最多 10 个文件。 每个 MP4 文件的最大大小为 100MB" at bounding box center [645, 242] width 1 height 1
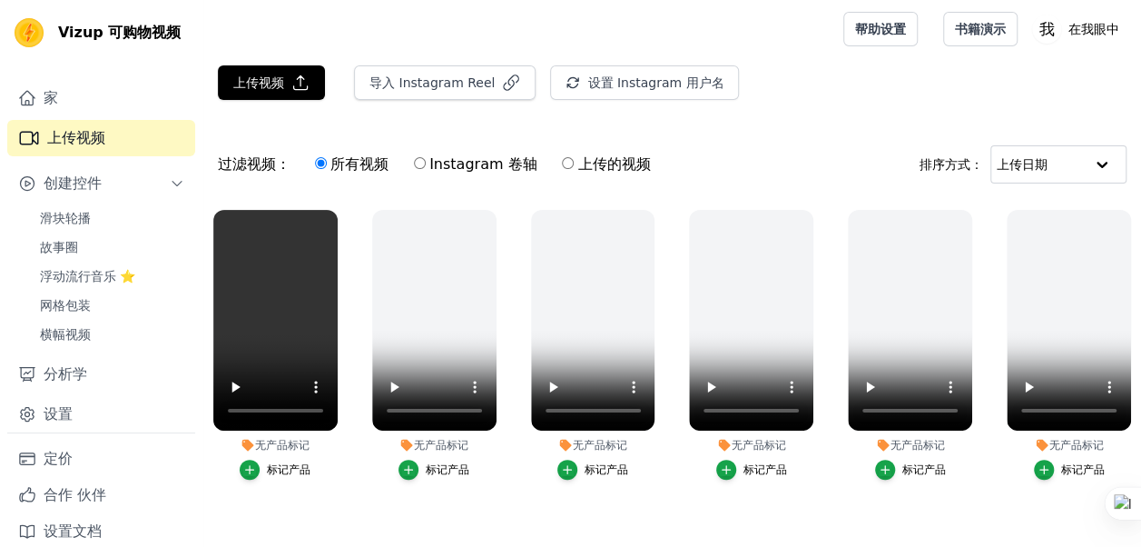
click at [264, 58] on main "上传视频 导入 Instagram Reel 设置 Instagram 用户名 Import Latest IG Reels 过滤视频： 所有视频 Insta…" at bounding box center [672, 328] width 938 height 540
click at [266, 74] on font "上传视频" at bounding box center [258, 83] width 51 height 18
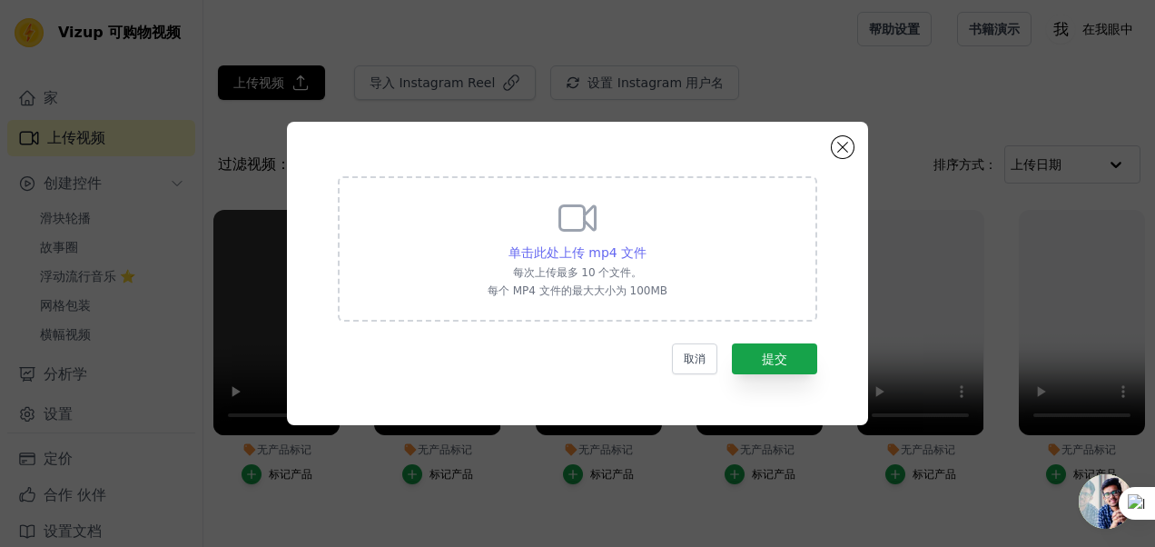
click at [579, 250] on span "单击此处上传 mp4 文件" at bounding box center [577, 252] width 138 height 15
click at [645, 243] on input "单击此处上传 mp4 文件 每次上传最多 10 个文件。 每个 MP4 文件的最大大小为 100MB" at bounding box center [645, 242] width 1 height 1
type input "C:\fakepath\@michellekcarney 1.mp4"
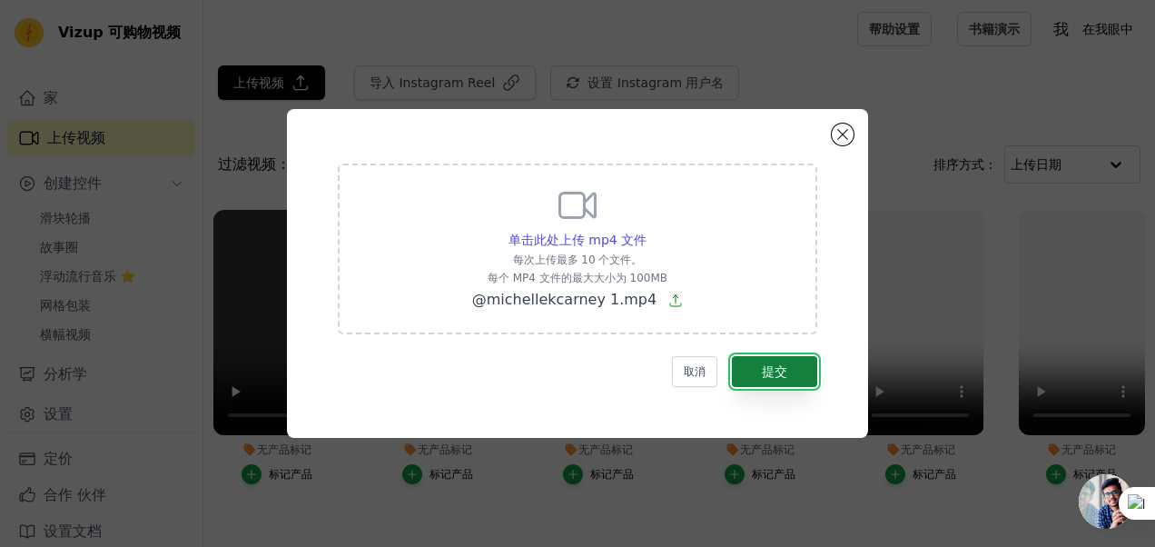
click at [786, 376] on font "提交" at bounding box center [774, 371] width 25 height 15
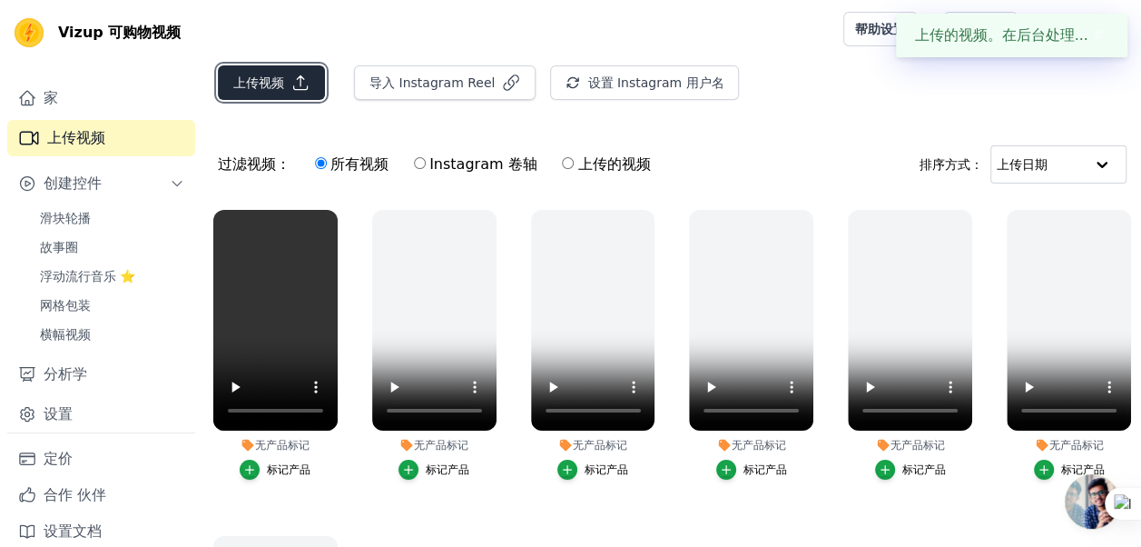
click at [276, 84] on font "上传视频" at bounding box center [258, 83] width 51 height 18
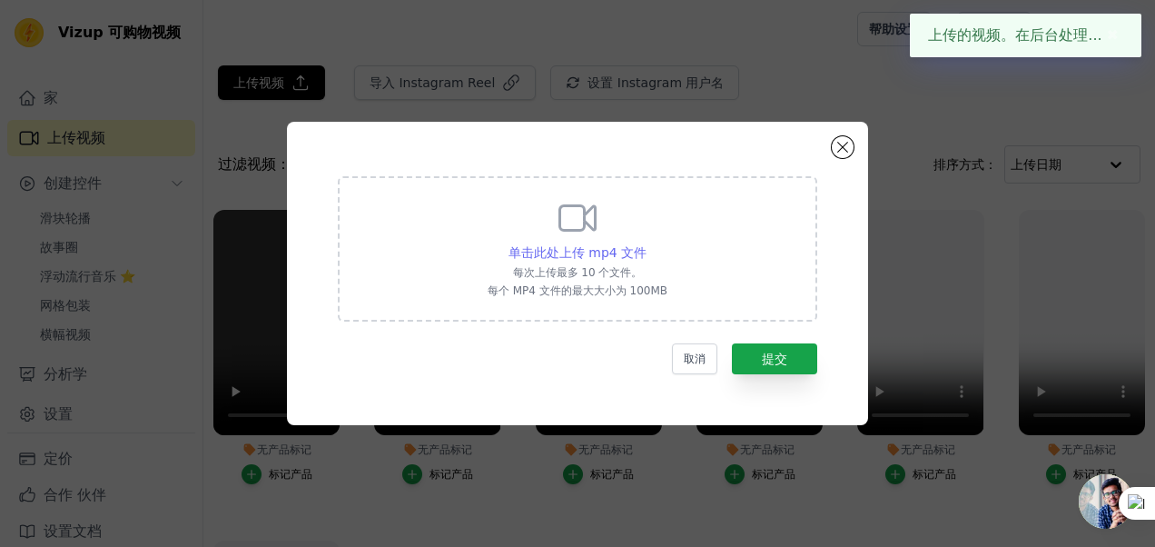
click at [560, 251] on span "单击此处上传 mp4 文件" at bounding box center [577, 252] width 138 height 15
click at [645, 243] on input "单击此处上传 mp4 文件 每次上传最多 10 个文件。 每个 MP4 文件的最大大小为 100MB" at bounding box center [645, 242] width 1 height 1
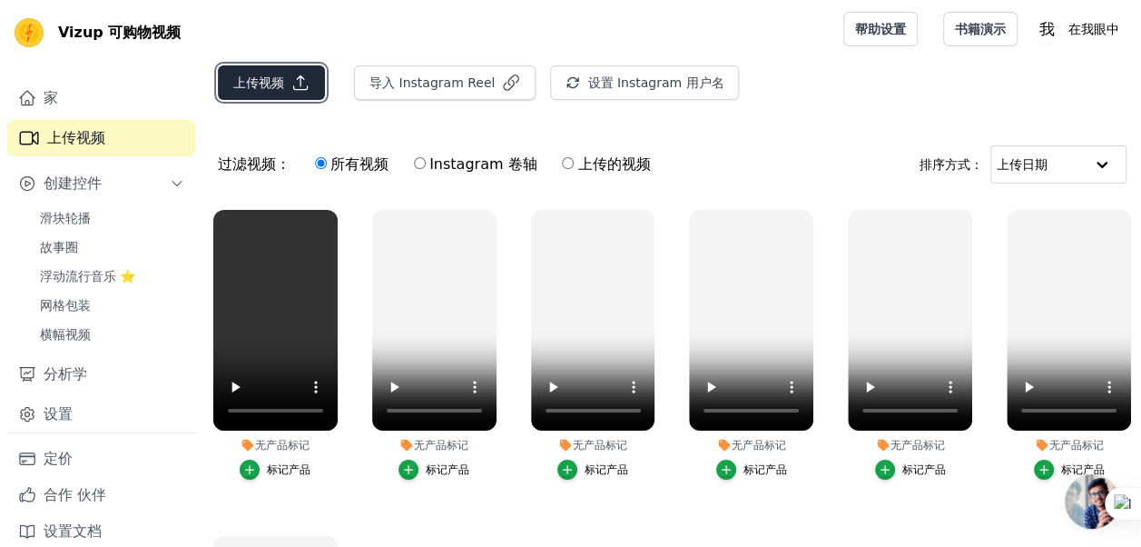
click at [255, 85] on font "上传视频" at bounding box center [258, 83] width 51 height 18
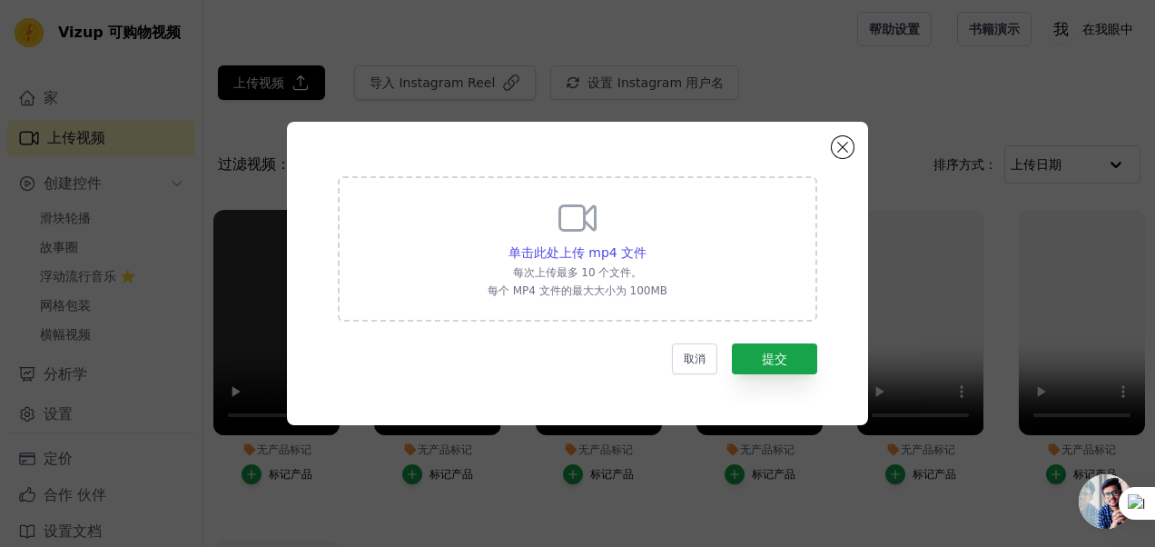
click at [596, 241] on div "单击此处上传 mp4 文件 每次上传最多 10 个文件。 每个 MP4 文件的最大大小为 100MB" at bounding box center [578, 247] width 180 height 102
click at [645, 242] on input "单击此处上传 mp4 文件 每次上传最多 10 个文件。 每个 MP4 文件的最大大小为 100MB" at bounding box center [645, 242] width 1 height 1
type input "C:\fakepath\[DATE] (16).mp4"
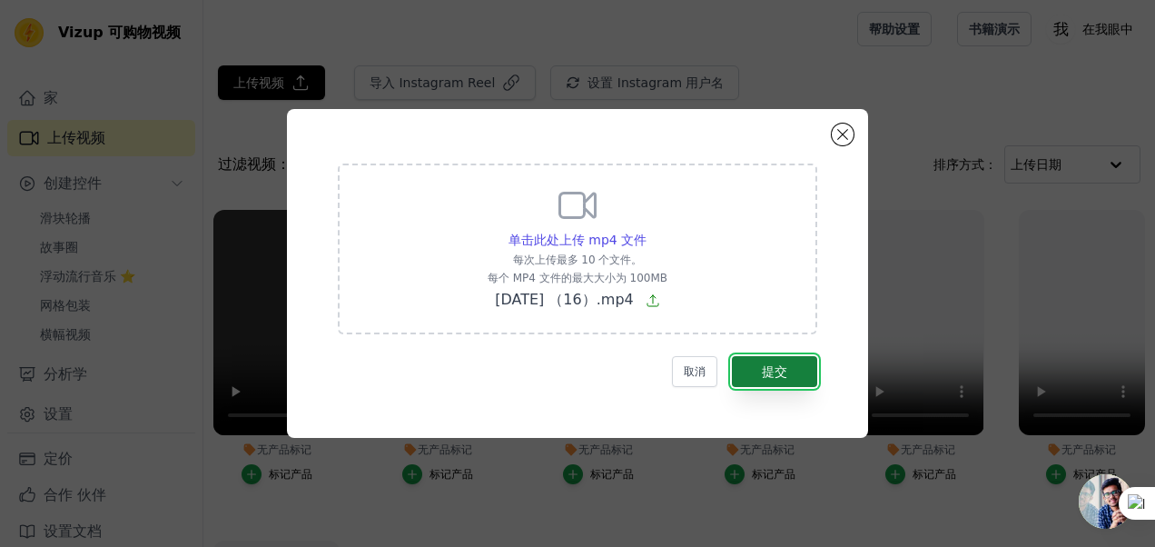
click at [754, 373] on button "提交" at bounding box center [774, 371] width 85 height 31
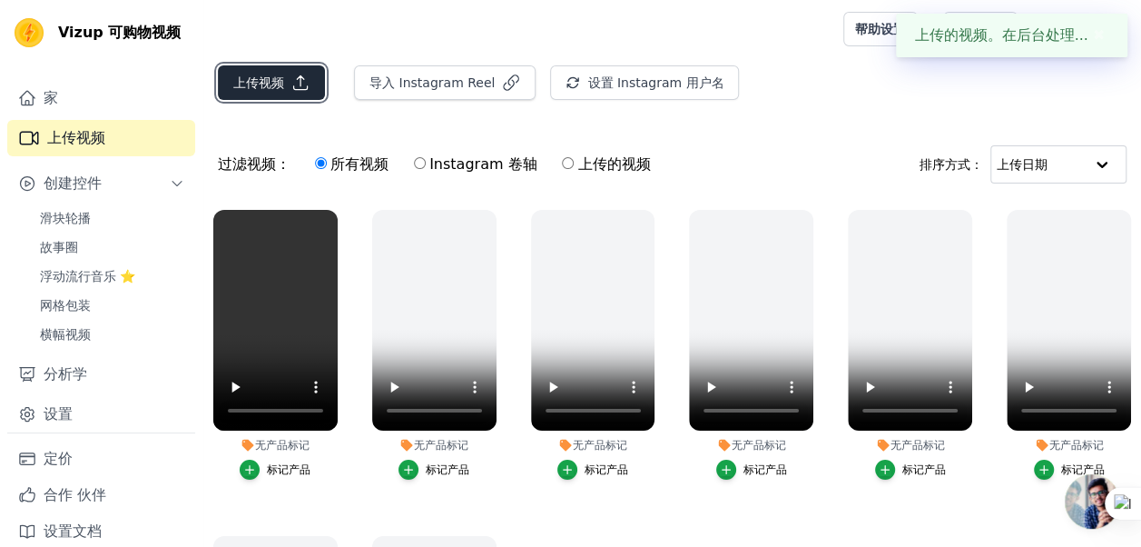
click at [281, 88] on font "上传视频" at bounding box center [258, 83] width 51 height 18
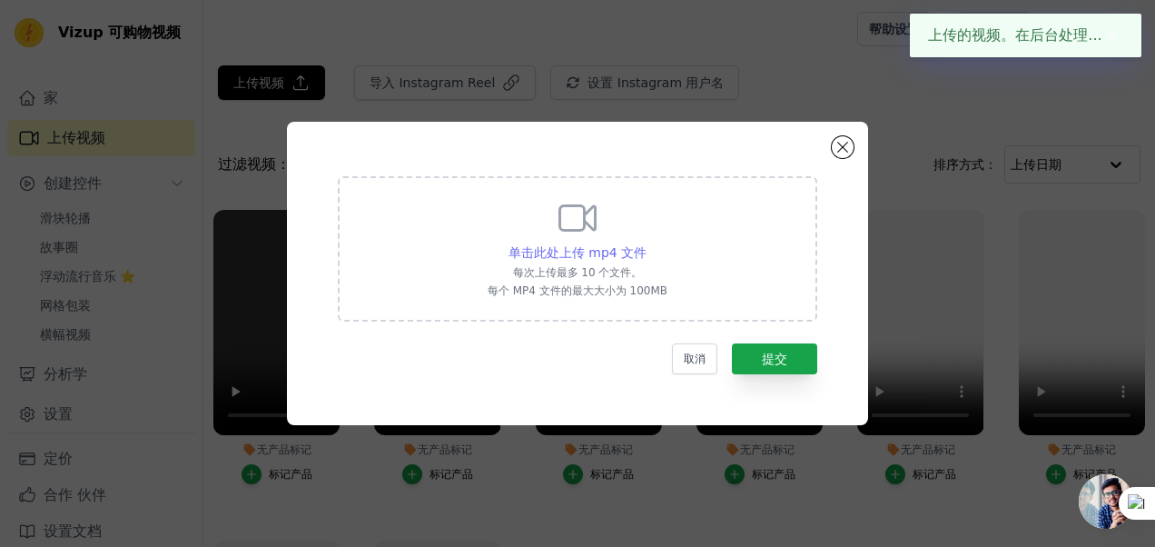
click at [554, 245] on span "单击此处上传 mp4 文件" at bounding box center [577, 252] width 138 height 15
click at [645, 243] on input "单击此处上传 mp4 文件 每次上传最多 10 个文件。 每个 MP4 文件的最大大小为 100MB" at bounding box center [645, 242] width 1 height 1
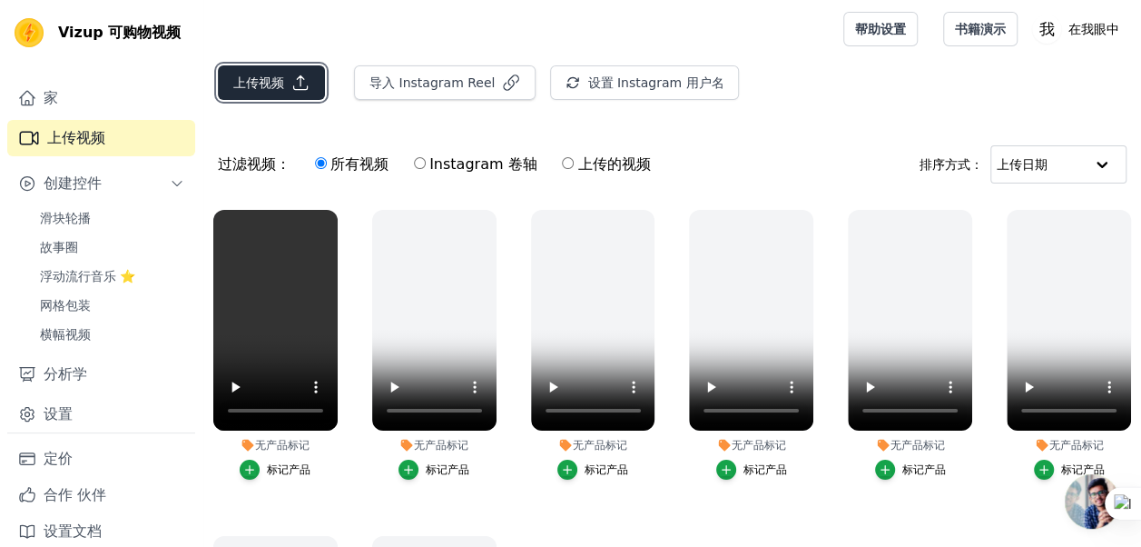
click at [241, 86] on font "上传视频" at bounding box center [258, 83] width 51 height 18
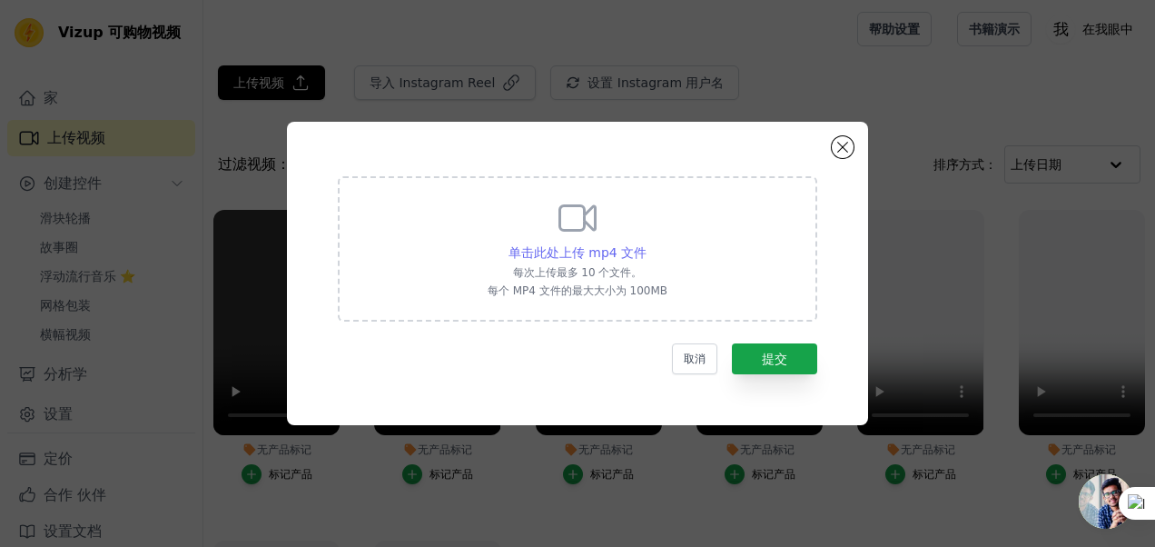
click at [537, 256] on span "单击此处上传 mp4 文件" at bounding box center [577, 252] width 138 height 15
click at [645, 243] on input "单击此处上传 mp4 文件 每次上传最多 10 个文件。 每个 MP4 文件的最大大小为 100MB" at bounding box center [645, 242] width 1 height 1
type input "C:\fakepath\IME Eye Patches Usage Tutorial1 1.mp4"
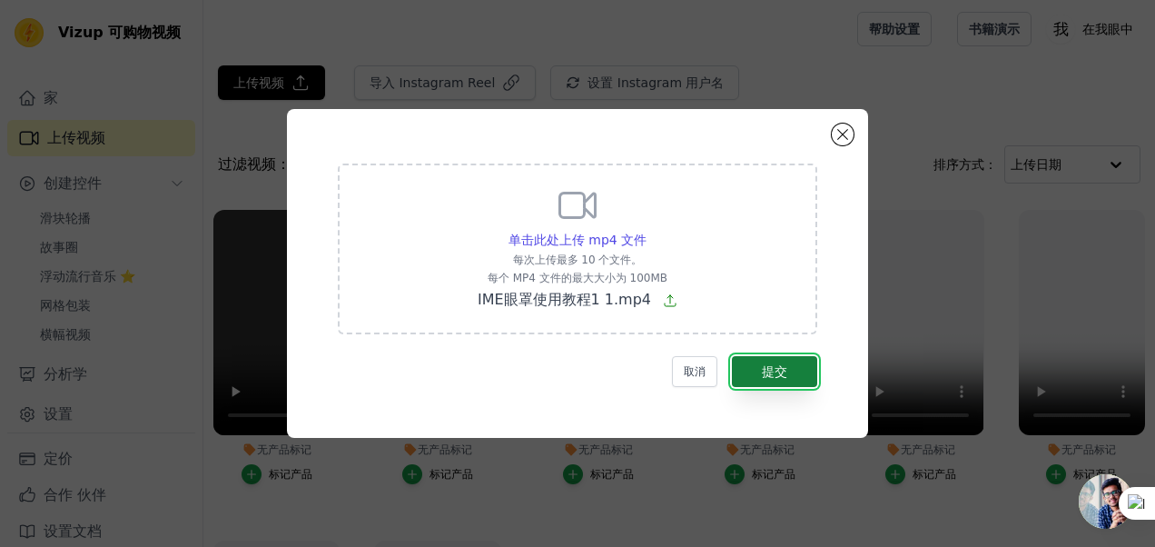
click at [796, 379] on button "提交" at bounding box center [774, 371] width 85 height 31
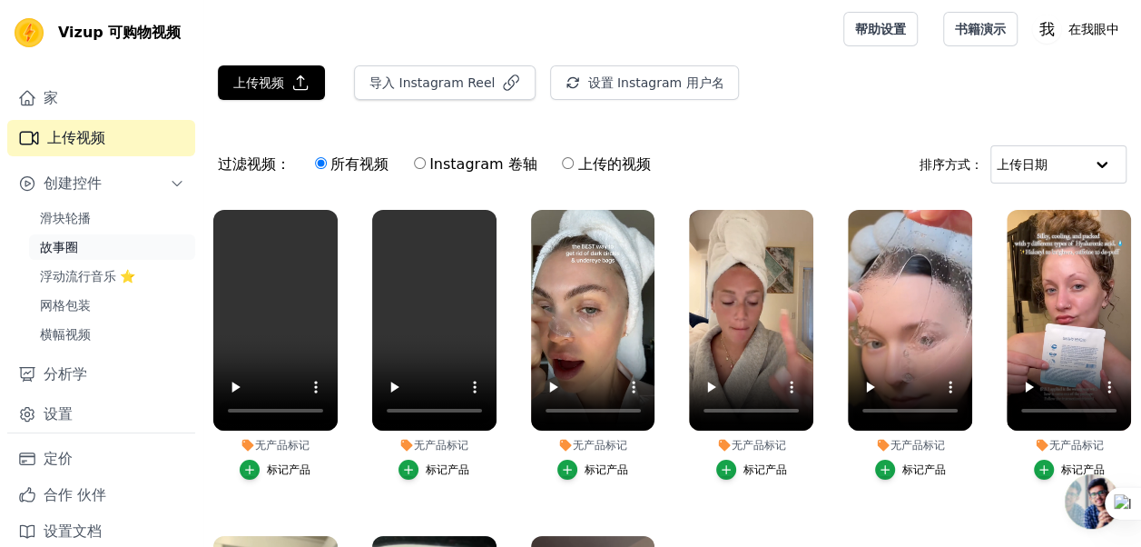
click at [91, 251] on link "故事圈" at bounding box center [112, 246] width 166 height 25
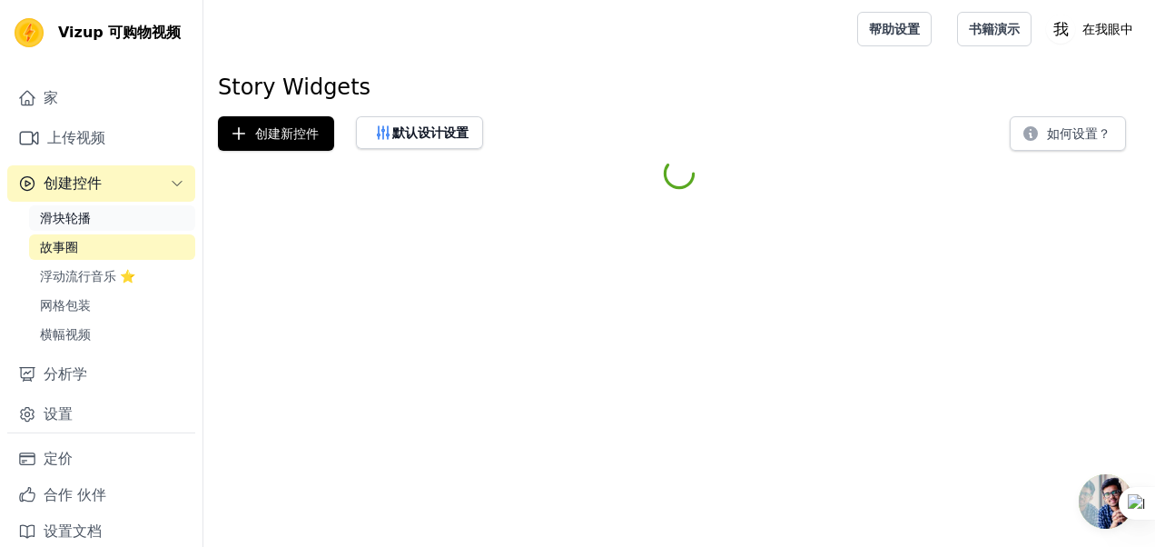
click at [78, 227] on span "滑块轮播" at bounding box center [65, 218] width 51 height 18
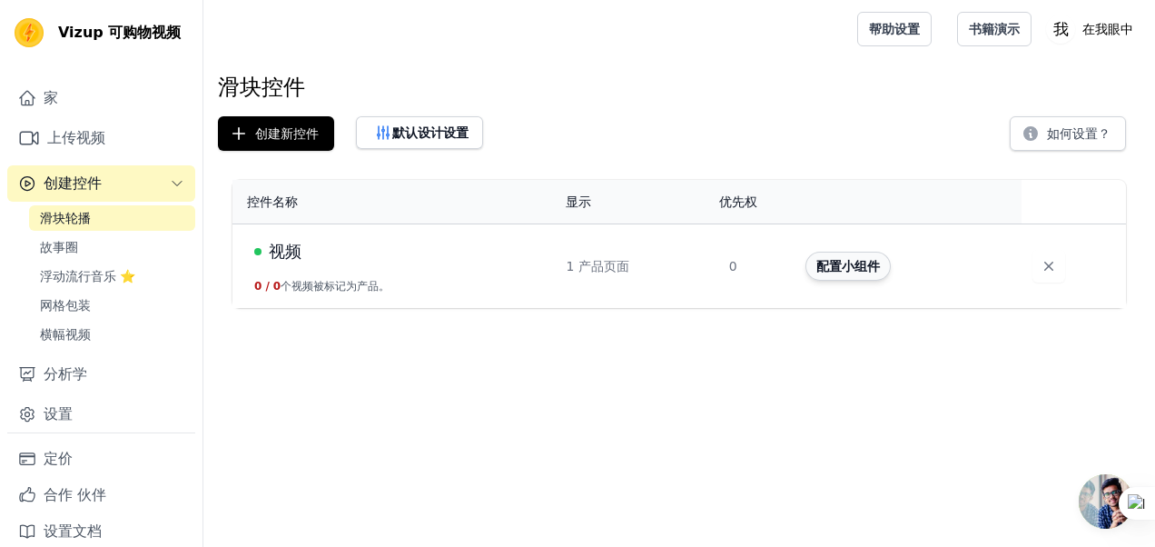
click at [859, 269] on button "配置小组件" at bounding box center [847, 265] width 85 height 29
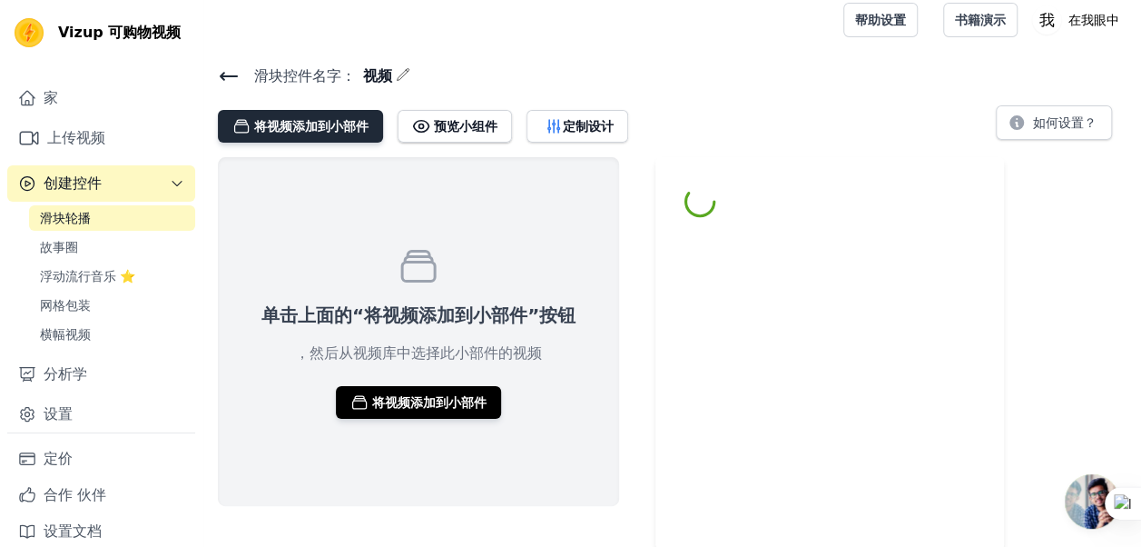
scroll to position [11, 0]
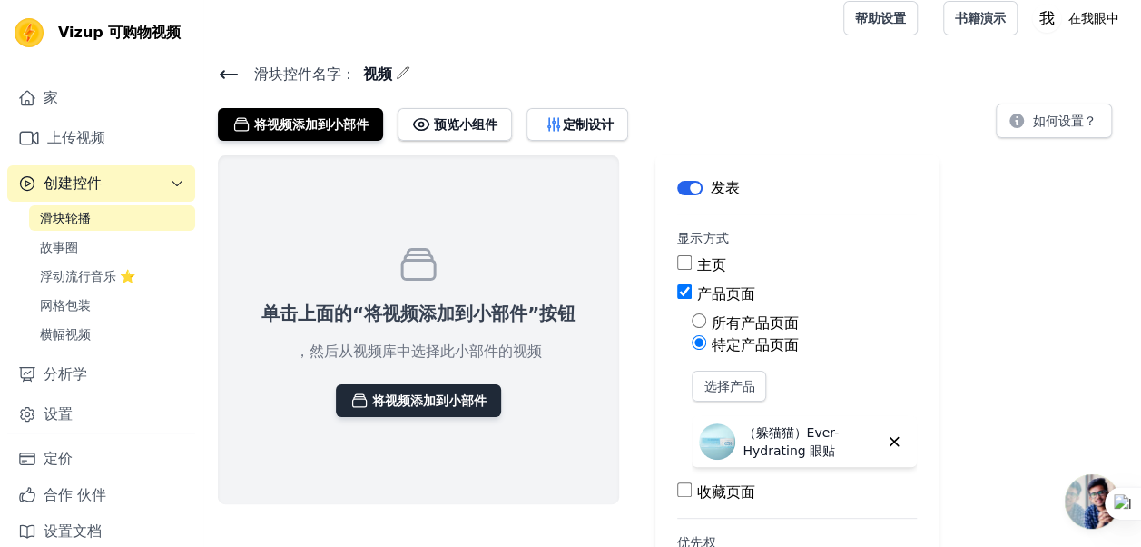
click at [432, 415] on button "将视频添加到小部件" at bounding box center [418, 400] width 165 height 33
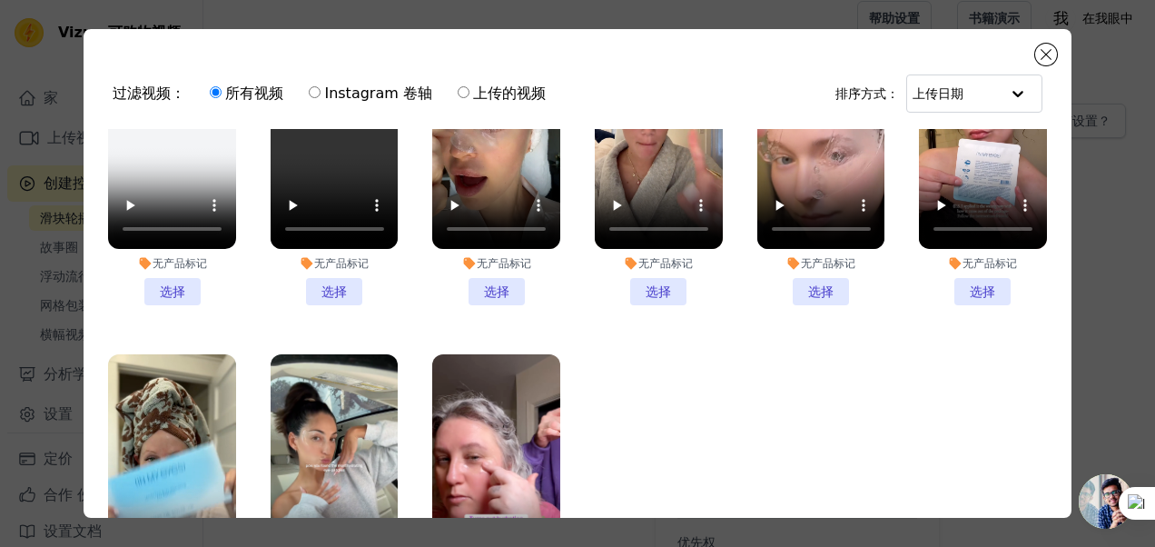
scroll to position [171, 0]
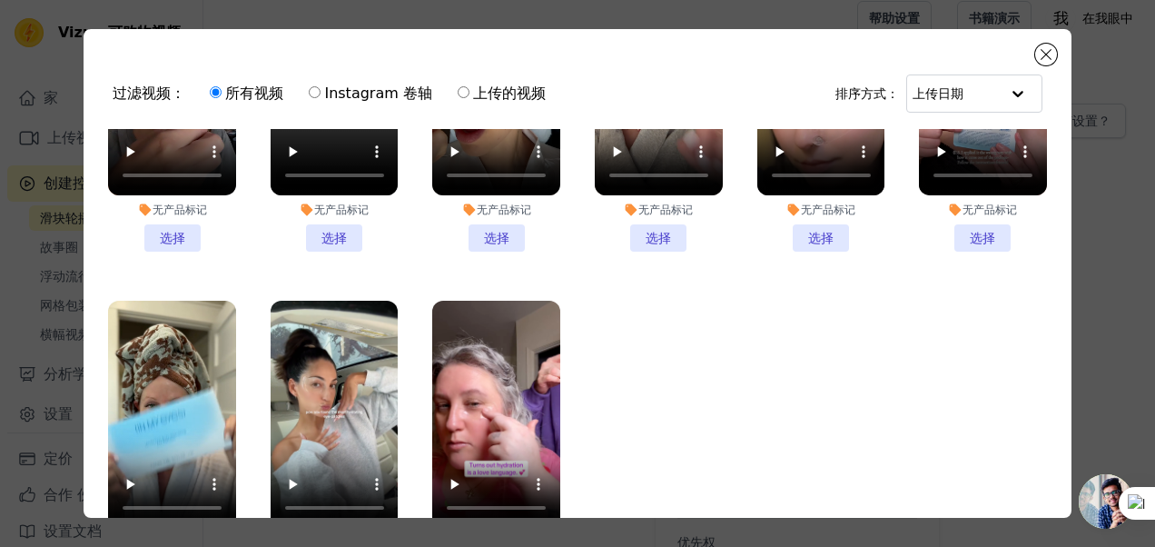
click at [165, 231] on li "无产品标记 选择" at bounding box center [172, 109] width 128 height 283
click at [0, 0] on input "无产品标记 选择" at bounding box center [0, 0] width 0 height 0
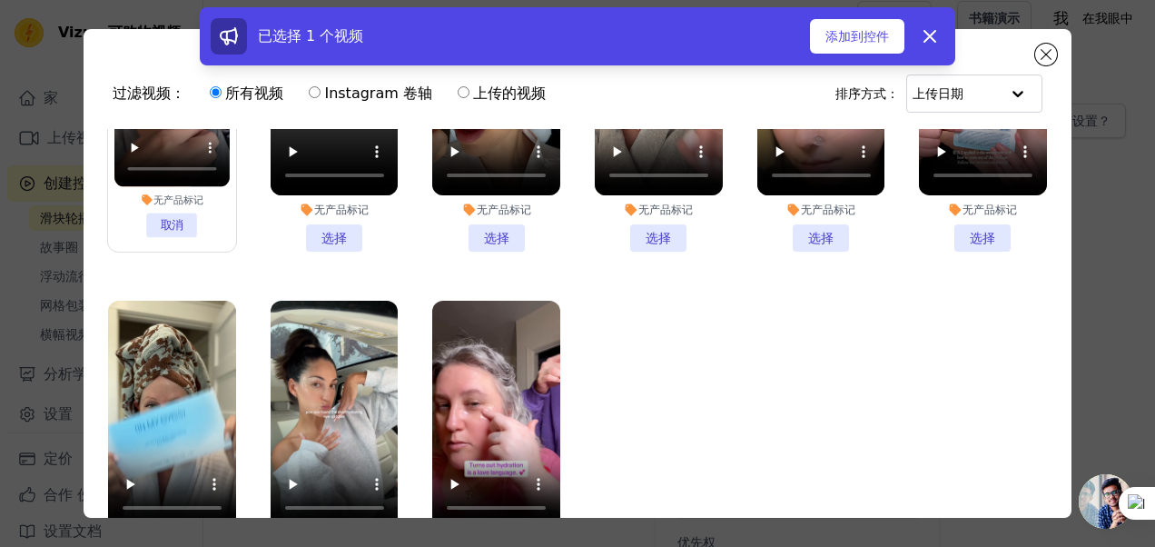
click at [321, 225] on li "无产品标记 选择" at bounding box center [335, 109] width 128 height 283
click at [0, 0] on input "无产品标记 选择" at bounding box center [0, 0] width 0 height 0
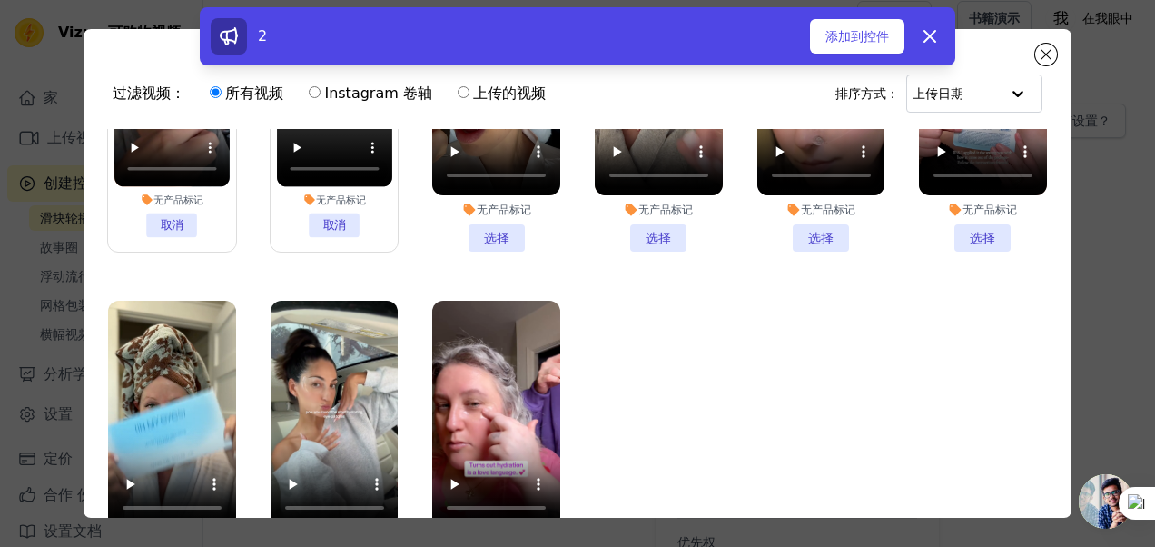
click at [495, 235] on li "无产品标记 选择" at bounding box center [496, 109] width 128 height 283
click at [0, 0] on input "无产品标记 选择" at bounding box center [0, 0] width 0 height 0
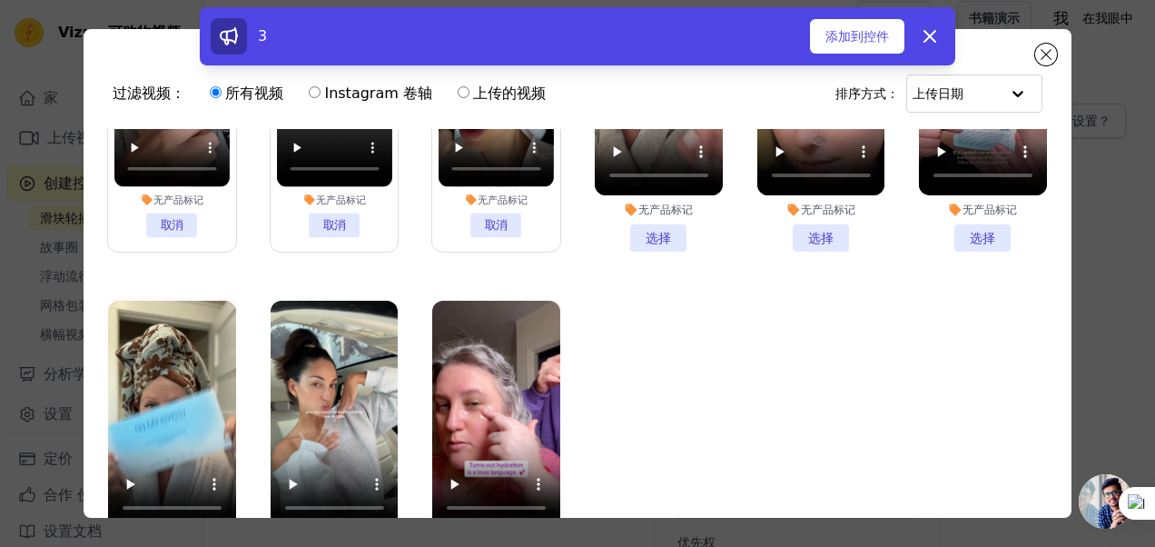
click at [642, 236] on li "无产品标记 选择" at bounding box center [659, 109] width 128 height 283
click at [0, 0] on input "无产品标记 选择" at bounding box center [0, 0] width 0 height 0
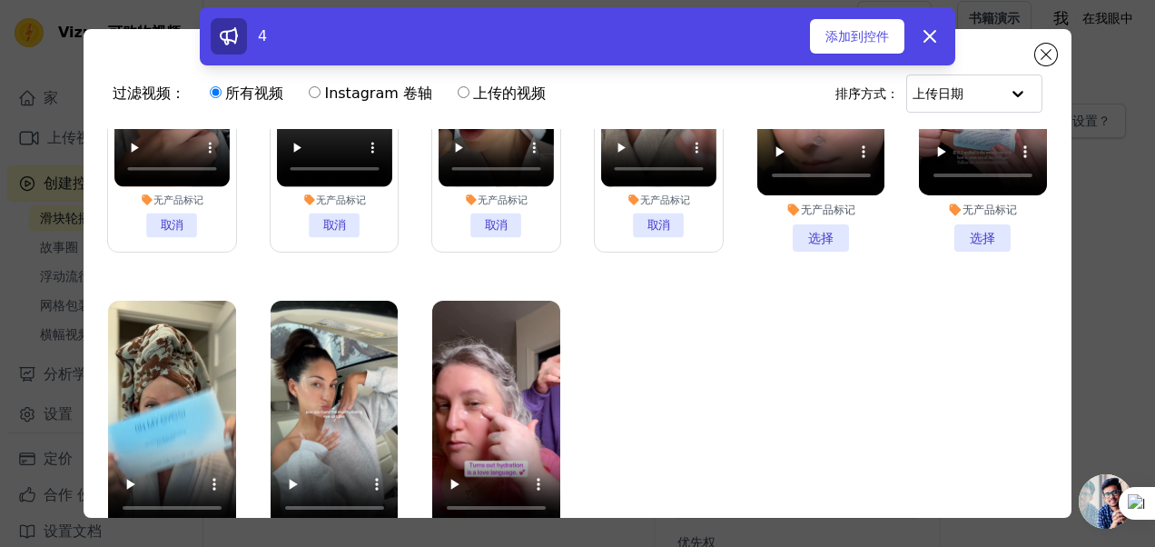
click at [801, 227] on li "无产品标记 选择" at bounding box center [821, 109] width 128 height 283
click at [0, 0] on input "无产品标记 选择" at bounding box center [0, 0] width 0 height 0
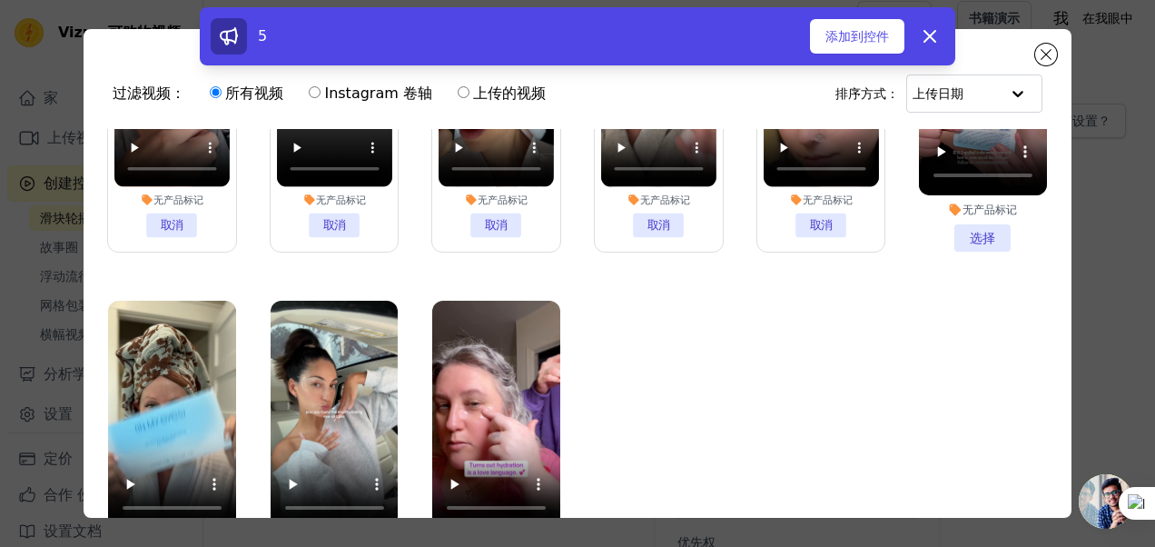
click at [968, 241] on li "无产品标记 选择" at bounding box center [983, 109] width 128 height 283
click at [0, 0] on input "无产品标记 选择" at bounding box center [0, 0] width 0 height 0
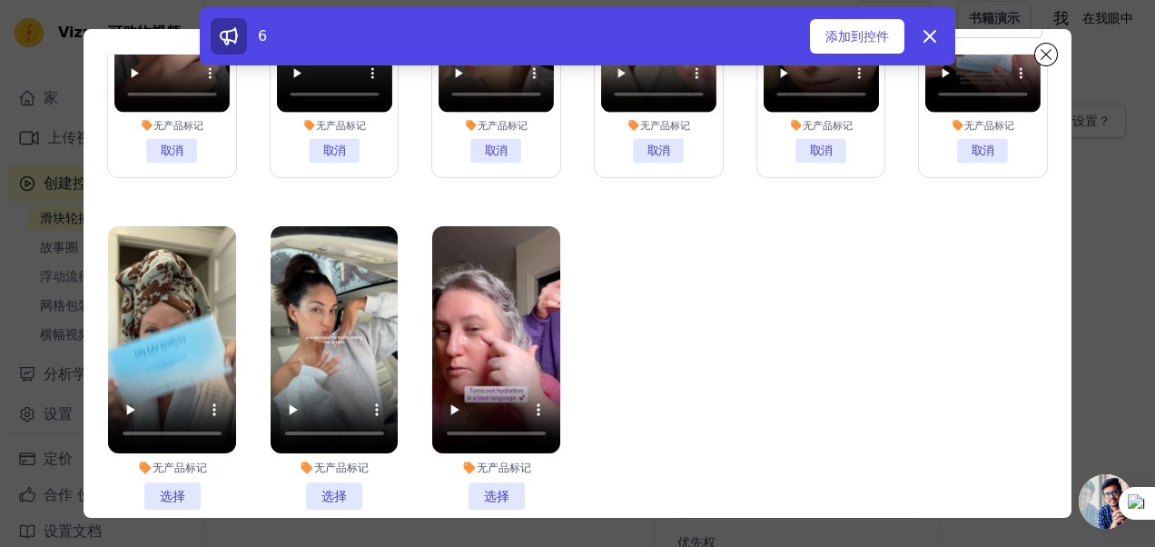
scroll to position [157, 0]
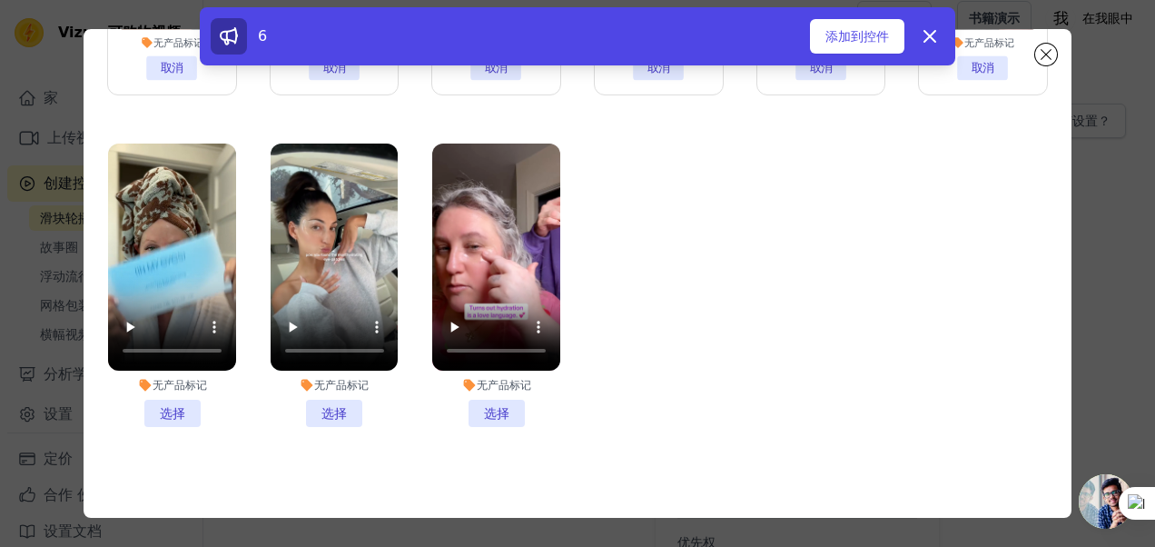
click at [189, 396] on li "无产品标记 选择" at bounding box center [172, 284] width 128 height 283
click at [0, 0] on input "无产品标记 选择" at bounding box center [0, 0] width 0 height 0
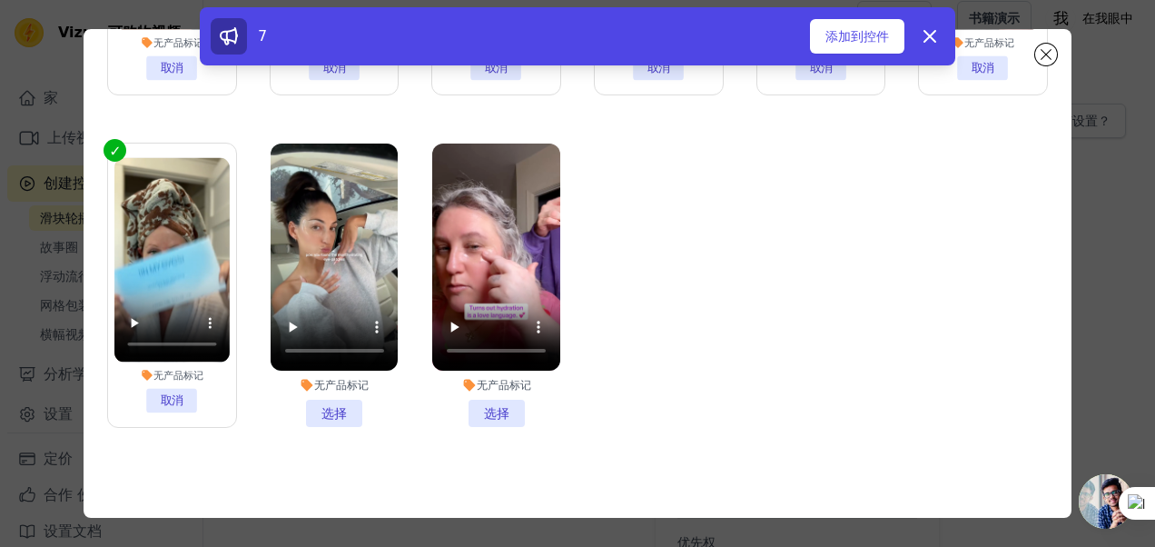
click at [338, 396] on li "无产品标记 选择" at bounding box center [335, 284] width 128 height 283
click at [0, 0] on input "无产品标记 选择" at bounding box center [0, 0] width 0 height 0
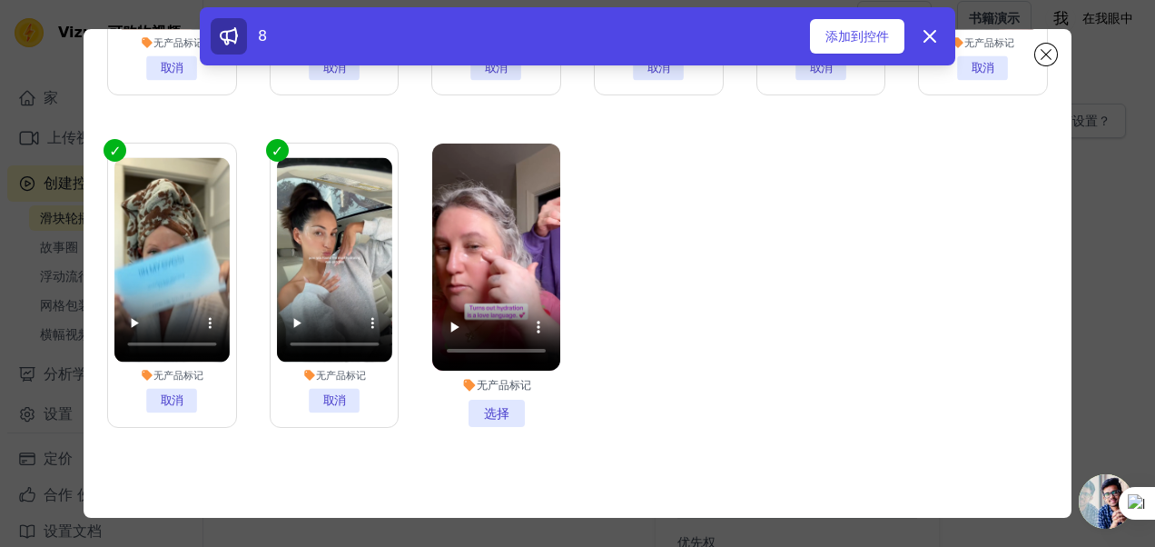
click at [509, 404] on li "无产品标记 选择" at bounding box center [496, 284] width 128 height 283
click at [0, 0] on input "无产品标记 选择" at bounding box center [0, 0] width 0 height 0
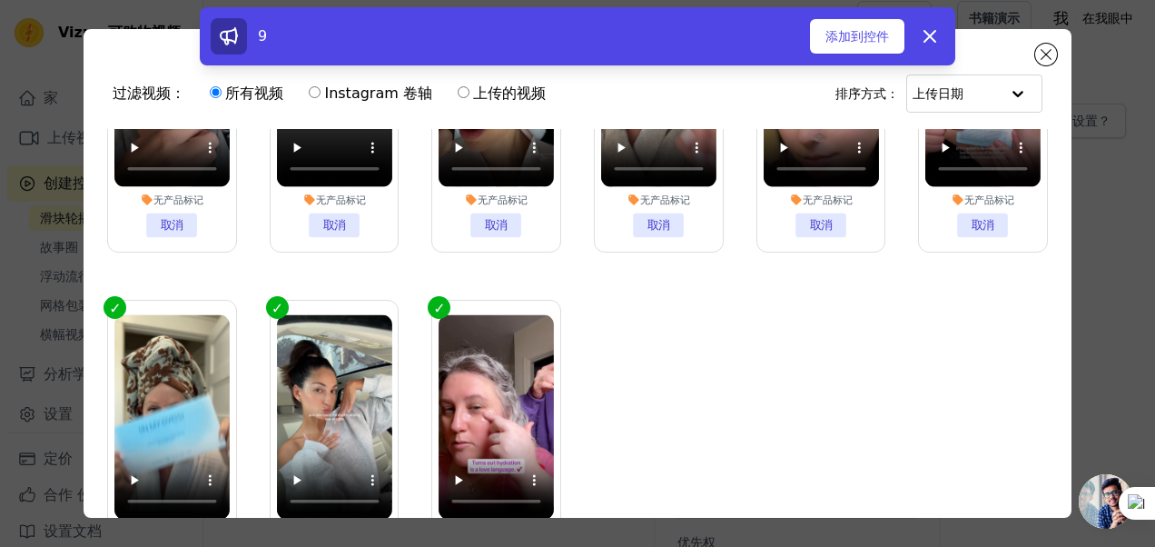
scroll to position [0, 0]
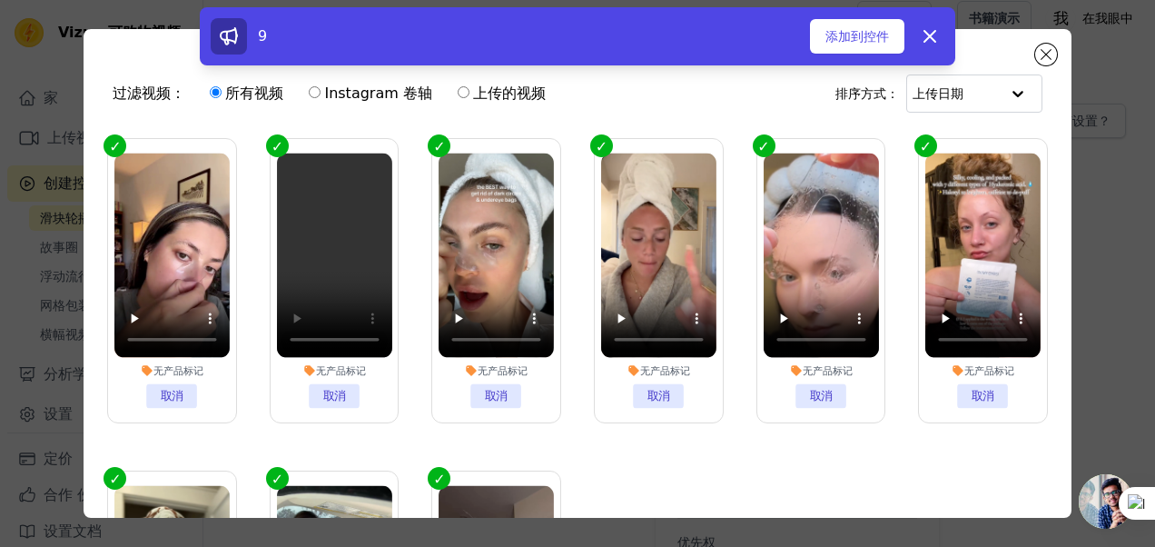
click at [330, 392] on li "无产品标记 取消" at bounding box center [334, 280] width 114 height 255
click at [0, 0] on input "无产品标记 取消" at bounding box center [0, 0] width 0 height 0
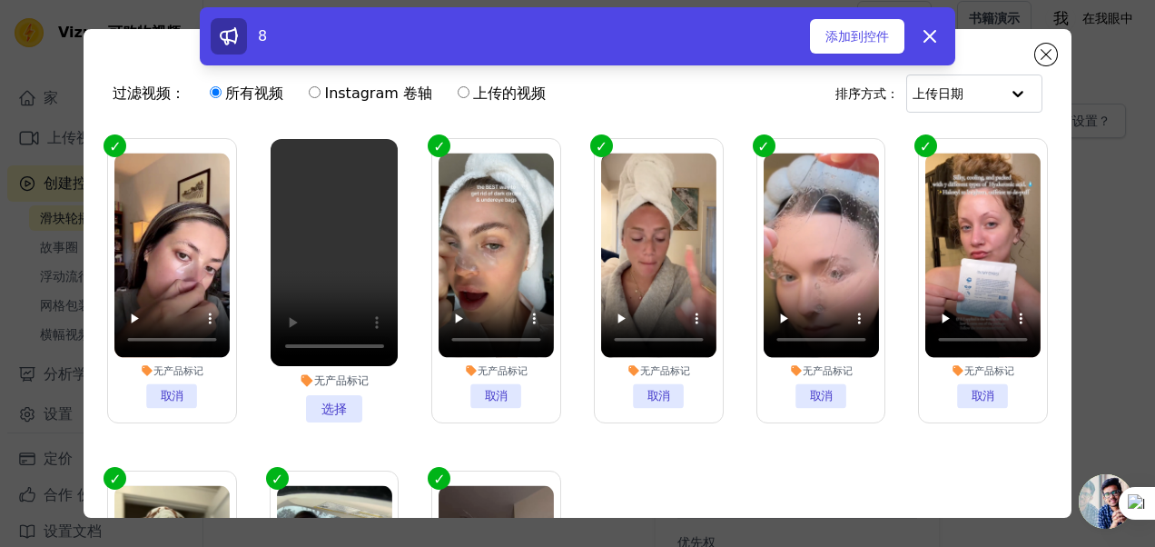
click at [865, 56] on div "8 添加到控件 解雇" at bounding box center [577, 36] width 755 height 58
click at [862, 44] on font "添加到控件" at bounding box center [857, 36] width 64 height 18
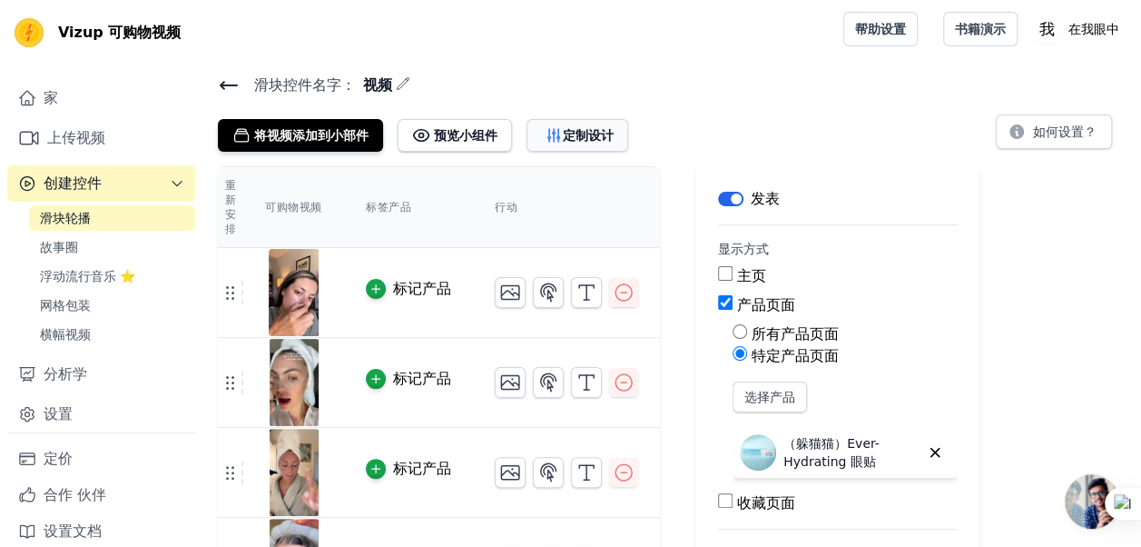
click at [566, 138] on font "定制设计" at bounding box center [588, 135] width 51 height 18
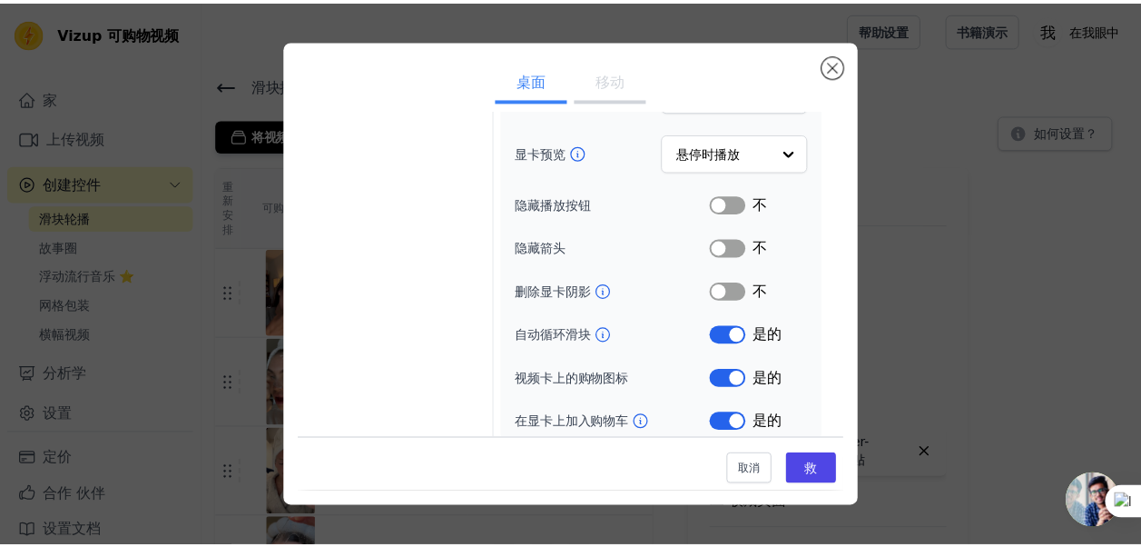
scroll to position [238, 0]
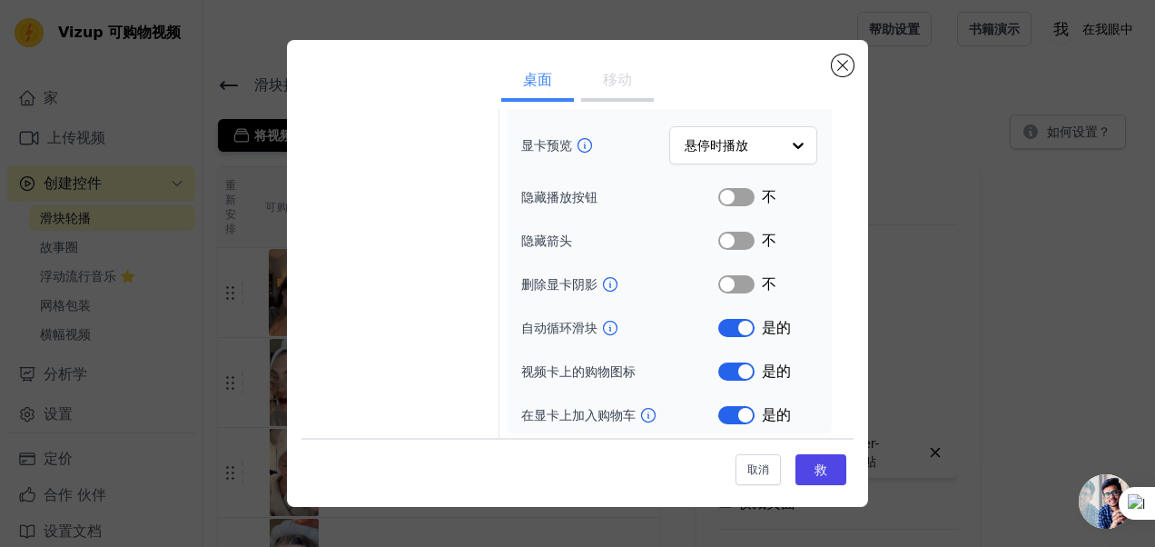
click at [730, 372] on button "标签" at bounding box center [736, 371] width 36 height 18
click at [822, 477] on button "救" at bounding box center [820, 469] width 51 height 31
